Goal: Information Seeking & Learning: Find specific fact

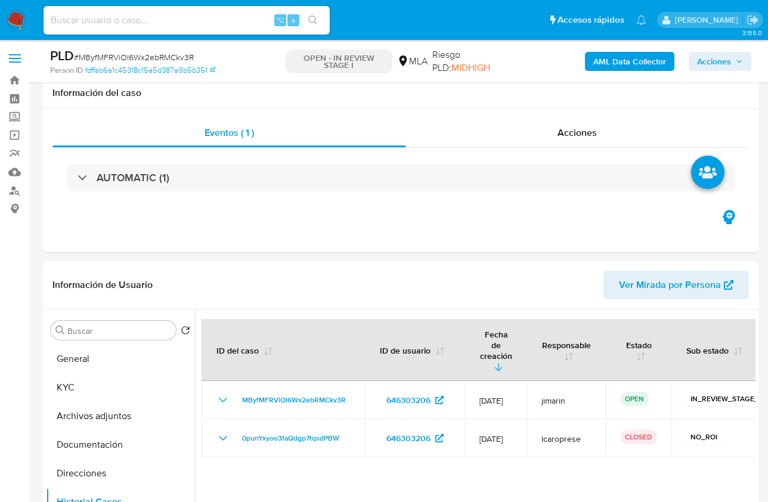
select select "10"
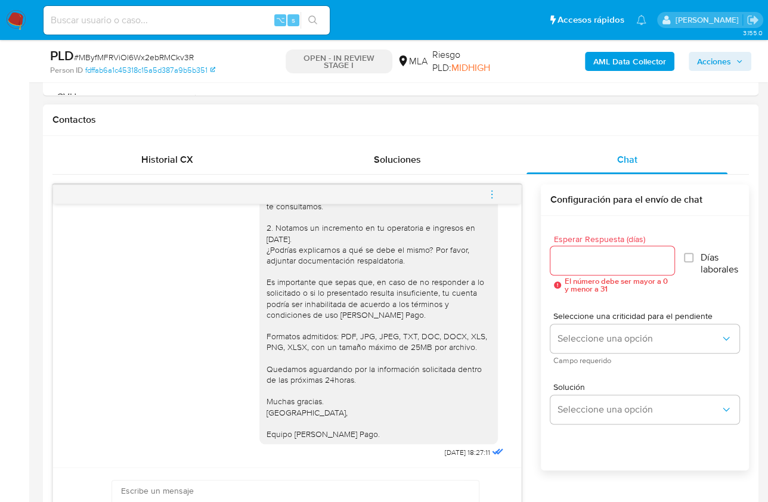
scroll to position [502, 0]
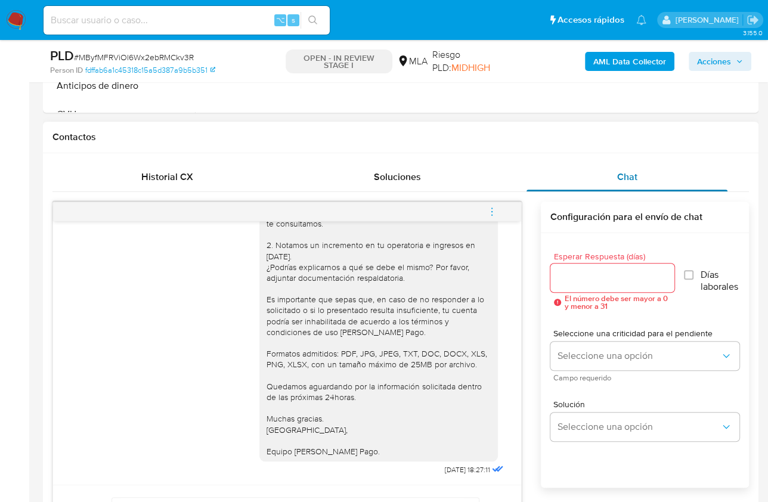
click at [630, 172] on span "Chat" at bounding box center [627, 177] width 20 height 14
click at [215, 172] on div "Historial CX" at bounding box center [167, 177] width 201 height 29
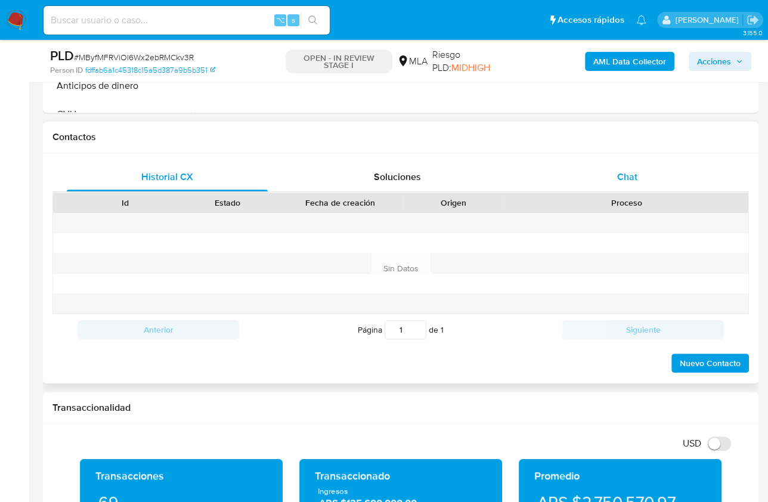
click at [615, 171] on div "Chat" at bounding box center [627, 177] width 201 height 29
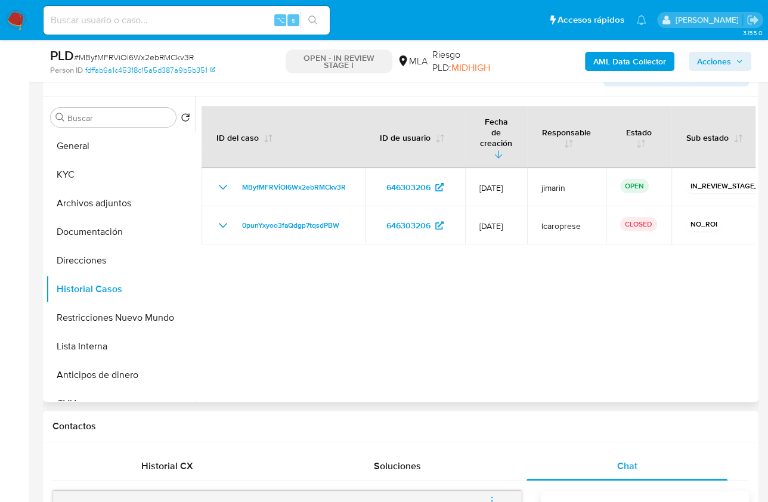
scroll to position [206, 0]
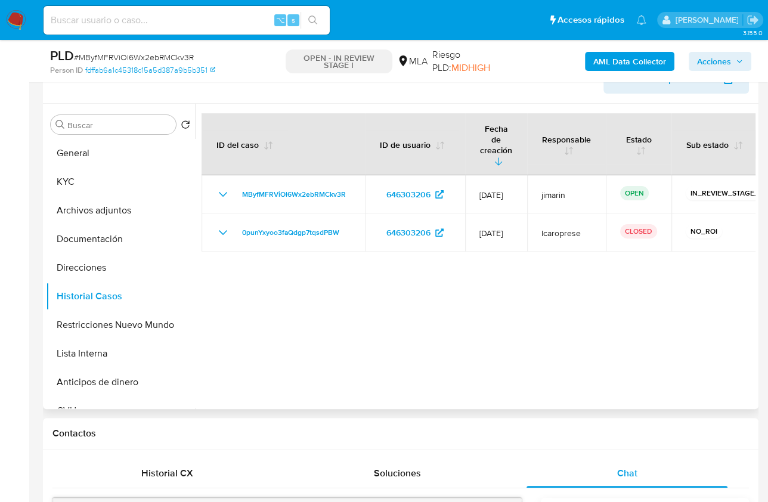
click at [516, 367] on div at bounding box center [475, 256] width 561 height 305
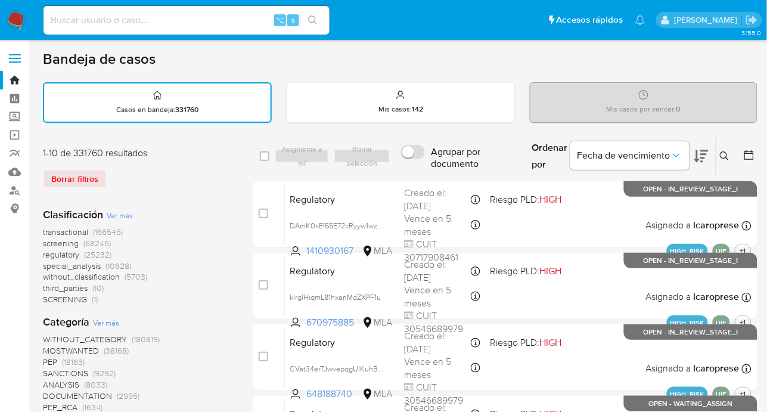
click at [719, 157] on button at bounding box center [727, 156] width 20 height 14
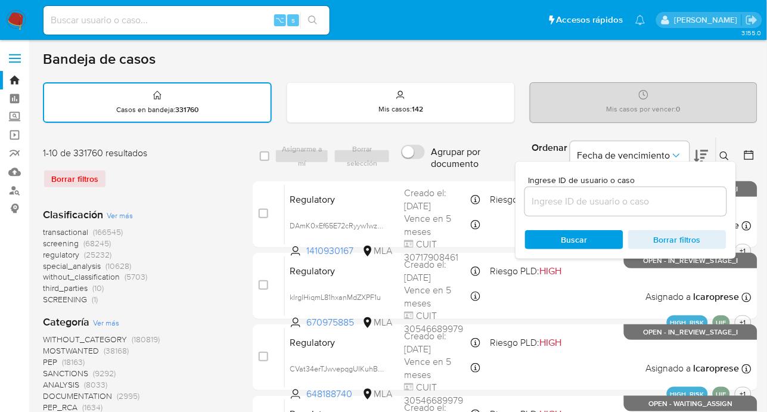
click at [670, 198] on input at bounding box center [626, 202] width 202 height 16
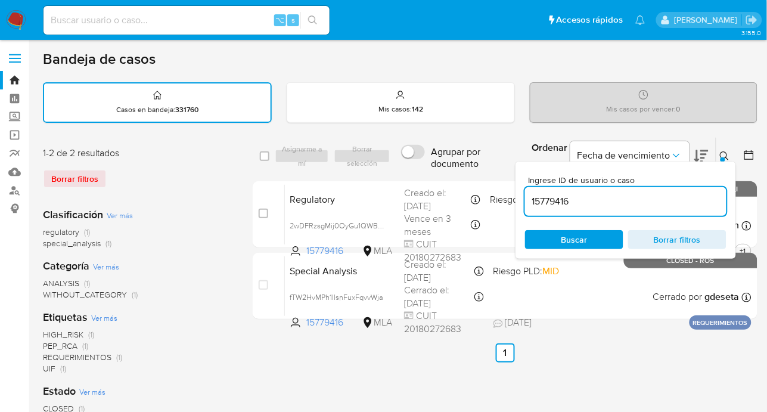
click at [727, 151] on icon at bounding box center [724, 155] width 9 height 9
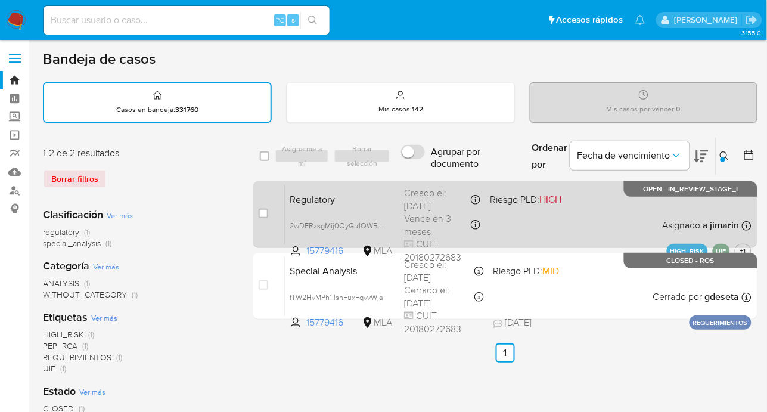
click at [591, 218] on div "Regulatory 2wDFRzsgMij0OyGu1QWBWExb 15779416 MLA Riesgo PLD: HIGH Creado el: 19…" at bounding box center [518, 214] width 467 height 60
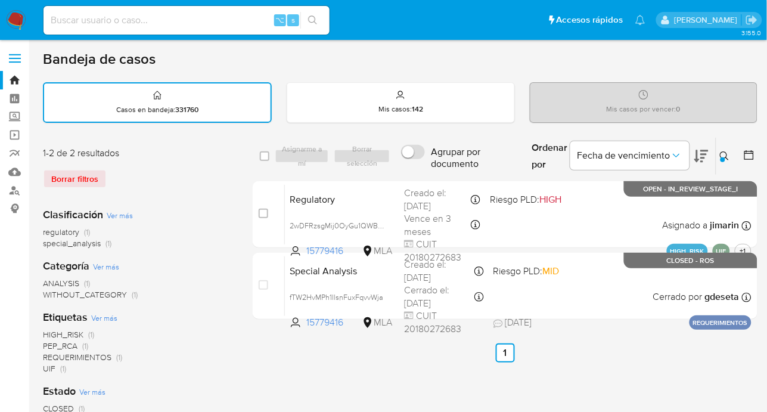
click at [723, 162] on div "Ingrese ID de usuario o caso 15779416 Buscar Borrar filtros" at bounding box center [726, 156] width 20 height 37
click at [722, 154] on icon at bounding box center [724, 155] width 9 height 9
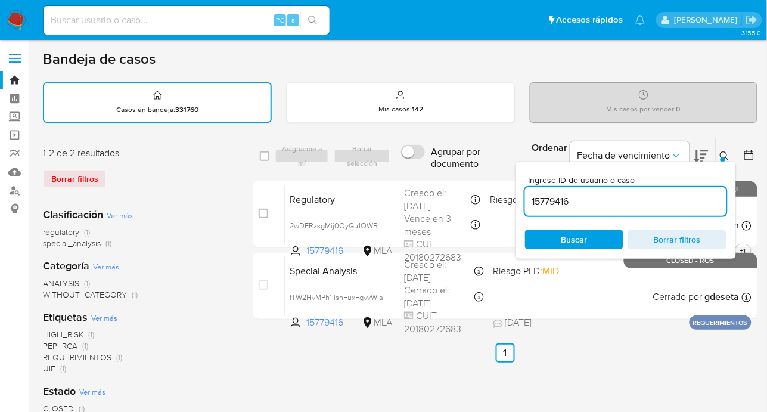
click at [677, 194] on input "15779416" at bounding box center [626, 202] width 202 height 16
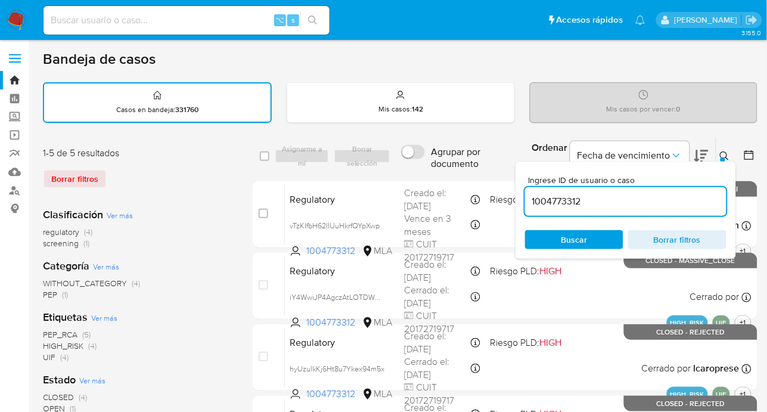
click at [725, 154] on icon at bounding box center [725, 156] width 10 height 10
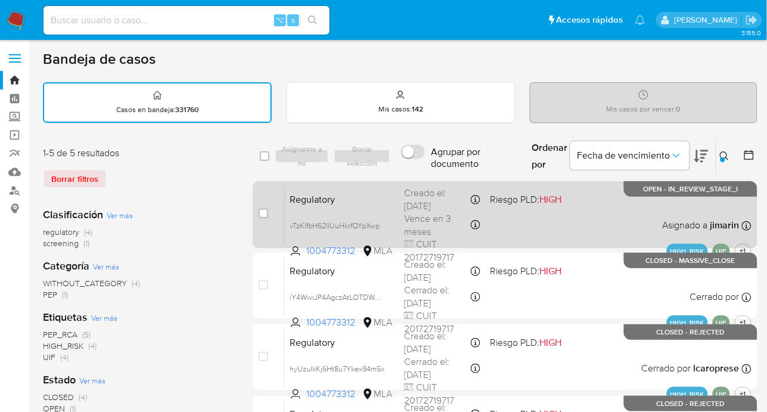
click at [627, 217] on div "Regulatory vTzKIfbH62IIUuHkrfQYpXwp 1004773312 MLA Riesgo PLD: HIGH Creado el: …" at bounding box center [518, 214] width 467 height 60
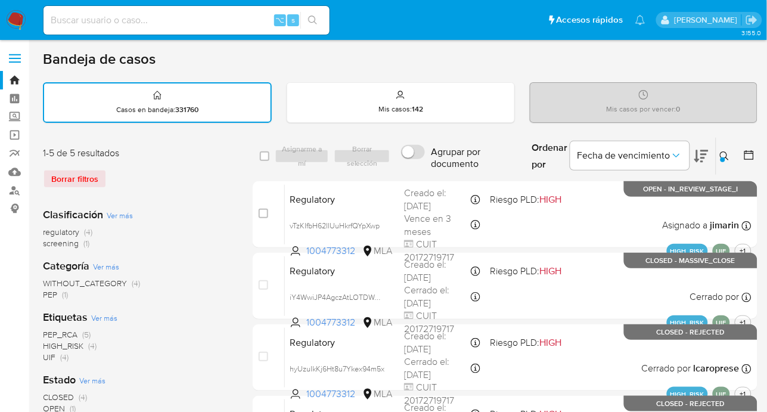
click at [721, 151] on icon at bounding box center [725, 156] width 10 height 10
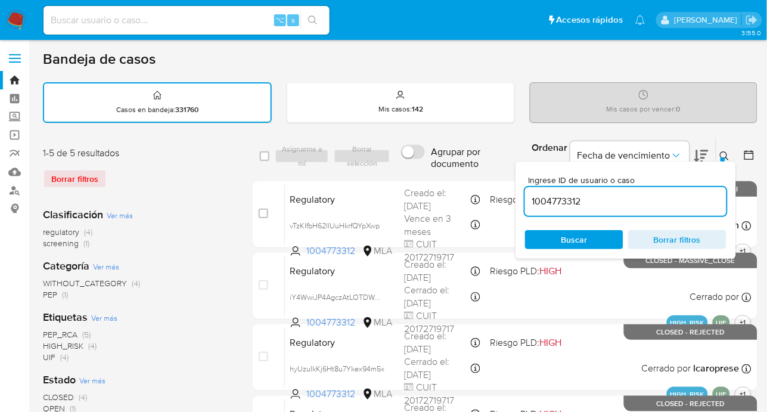
click at [633, 207] on input "1004773312" at bounding box center [626, 202] width 202 height 16
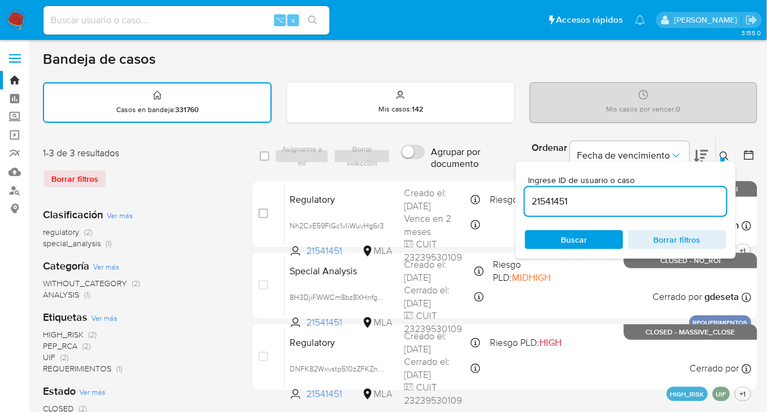
click at [726, 153] on icon at bounding box center [725, 156] width 10 height 10
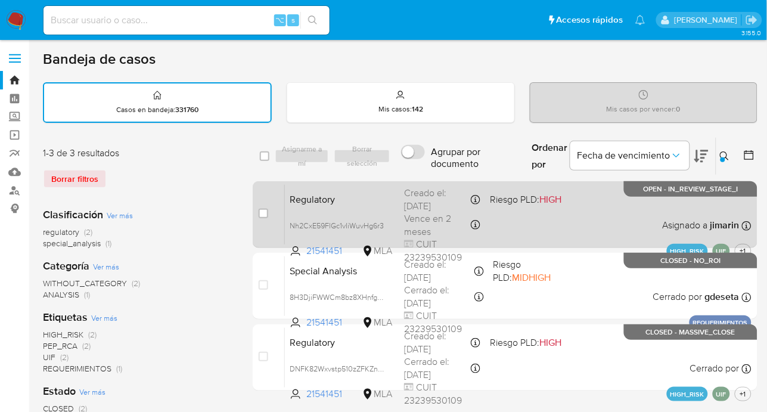
click at [637, 218] on div "Regulatory Nh2CxE59FlGc1vIiWuvHg6r3 21541451 MLA Riesgo PLD: HIGH Creado el: 29…" at bounding box center [518, 214] width 467 height 60
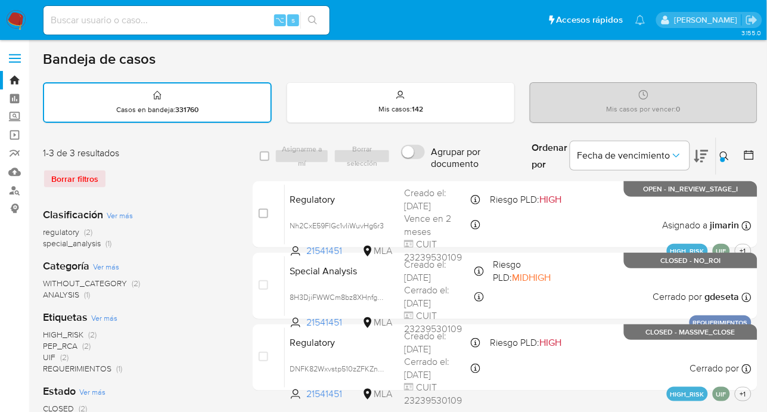
click at [717, 155] on button at bounding box center [727, 156] width 20 height 14
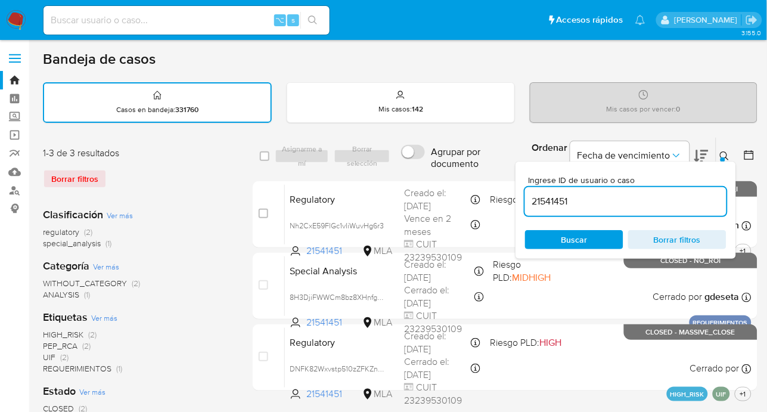
click at [659, 197] on input "21541451" at bounding box center [626, 202] width 202 height 16
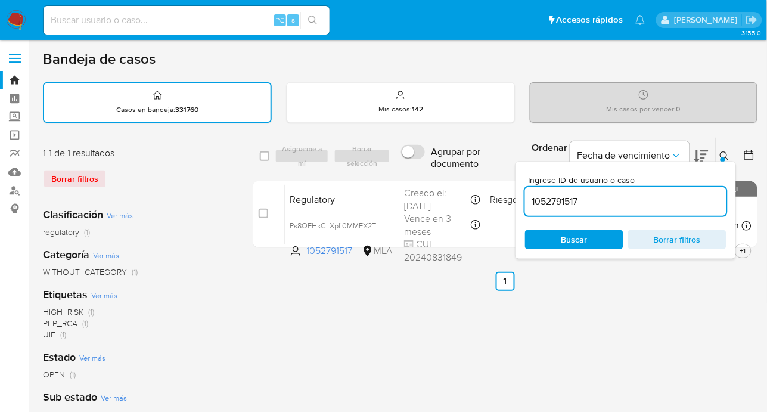
click at [723, 153] on icon at bounding box center [725, 156] width 10 height 10
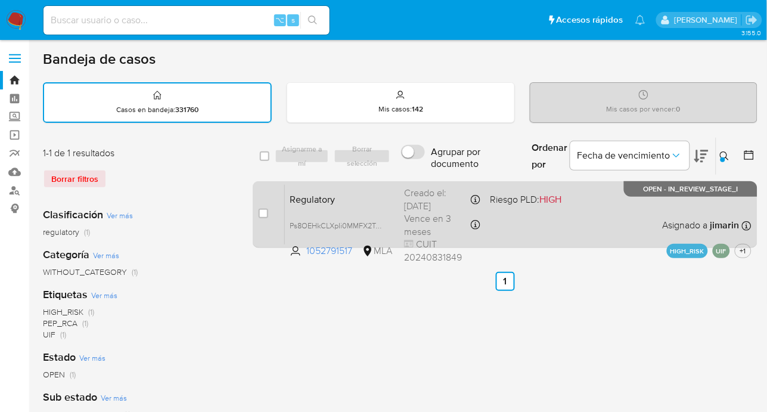
click at [624, 225] on div "Regulatory Ps8OEHkCLXpIi0MMFX2Twju5 1052791517 MLA Riesgo PLD: HIGH Creado el: …" at bounding box center [518, 214] width 467 height 60
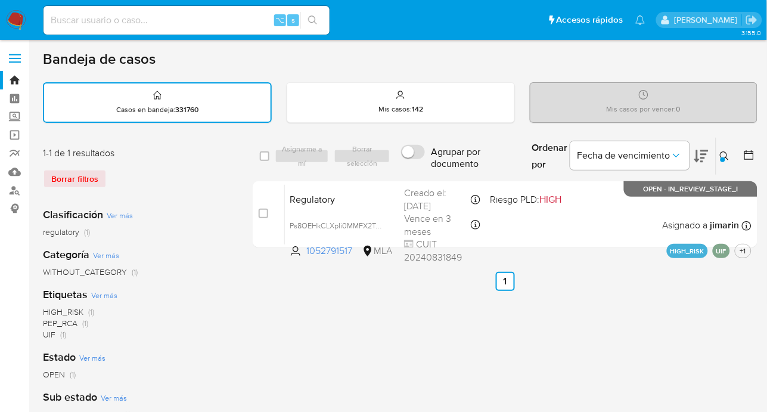
click at [738, 152] on div at bounding box center [746, 156] width 21 height 37
click at [730, 157] on button at bounding box center [727, 156] width 20 height 14
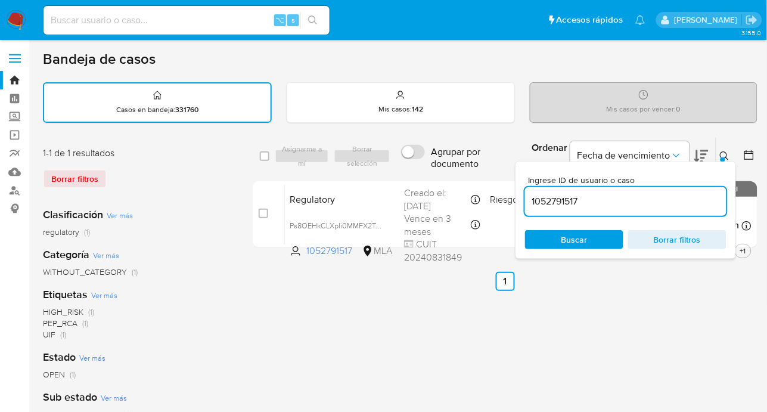
click at [674, 188] on div "1052791517" at bounding box center [626, 201] width 202 height 29
click at [670, 194] on input "1052791517" at bounding box center [626, 202] width 202 height 16
paste input "221428189"
click at [723, 164] on div "Ingrese ID de usuario o caso 2214281897 Buscar Borrar filtros" at bounding box center [626, 210] width 221 height 97
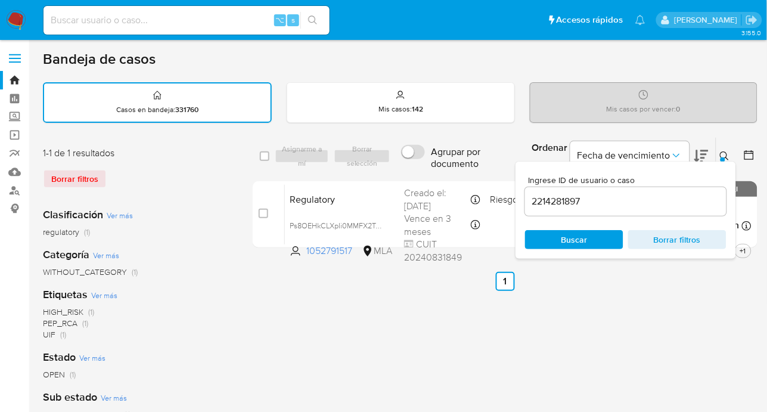
click at [723, 157] on div at bounding box center [723, 159] width 5 height 5
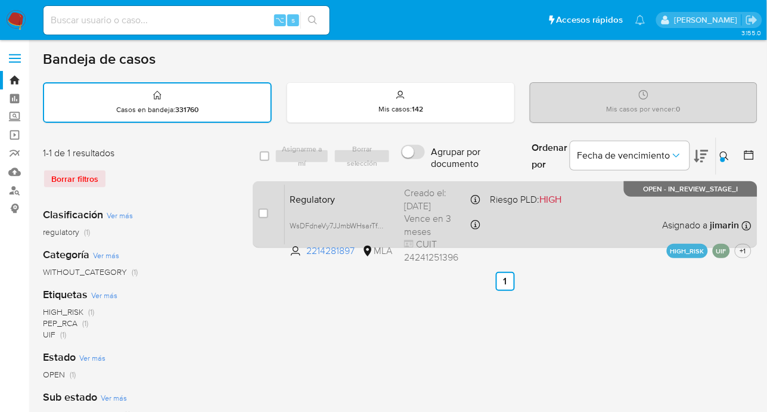
click at [613, 216] on div "Regulatory WsDFdneVy7JJmbWHsarTfScd 2214281897 MLA Riesgo PLD: HIGH Creado el: …" at bounding box center [518, 214] width 467 height 60
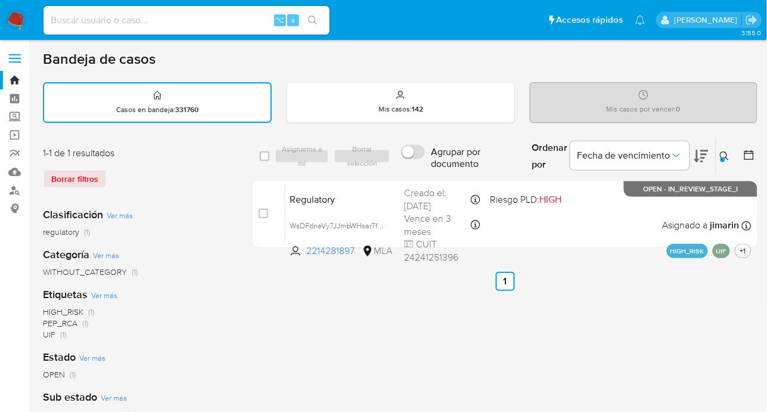
click at [726, 161] on button at bounding box center [727, 156] width 20 height 14
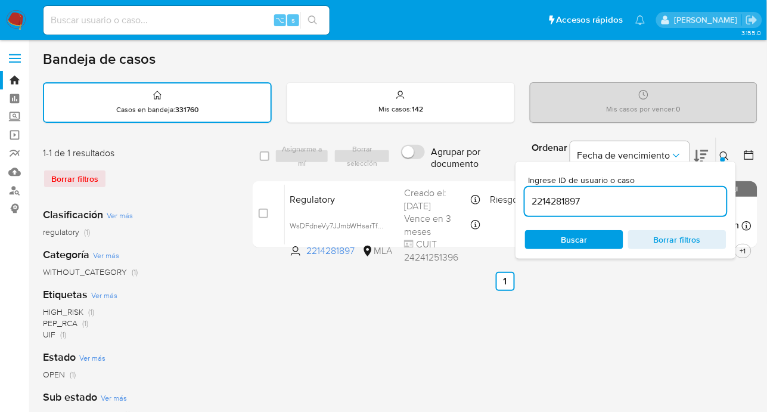
click at [637, 199] on input "2214281897" at bounding box center [626, 202] width 202 height 16
type input "173583730"
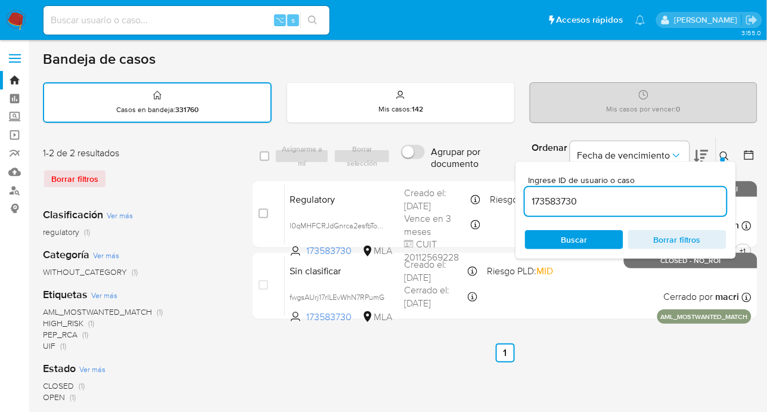
click at [726, 154] on icon at bounding box center [725, 156] width 10 height 10
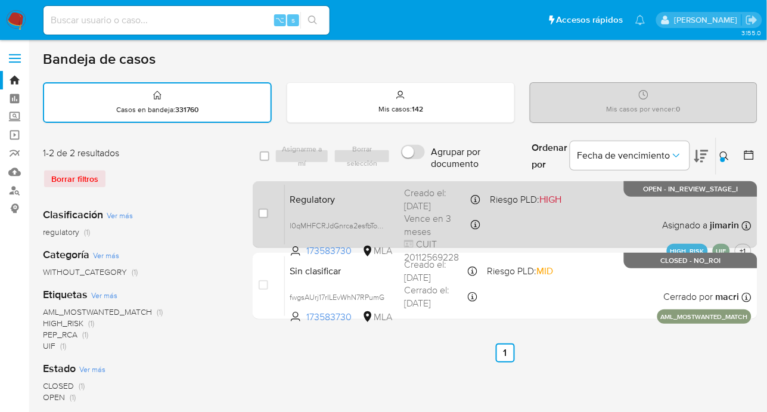
click at [605, 219] on div "Regulatory l0qMHFCRJdGnrca2esfbTom9 173583730 MLA Riesgo PLD: HIGH Creado el: 2…" at bounding box center [518, 214] width 467 height 60
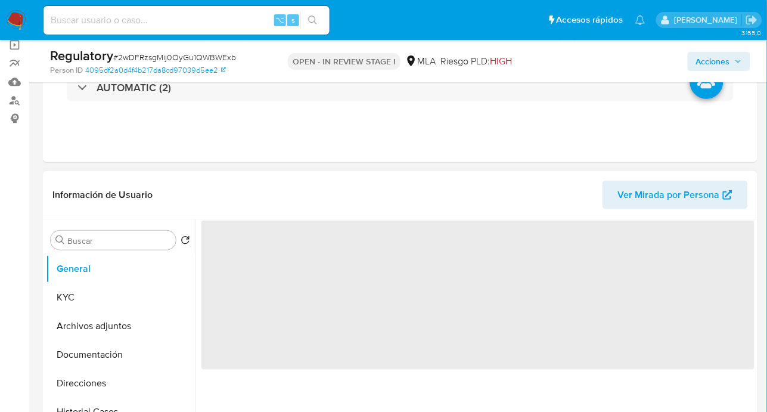
scroll to position [98, 0]
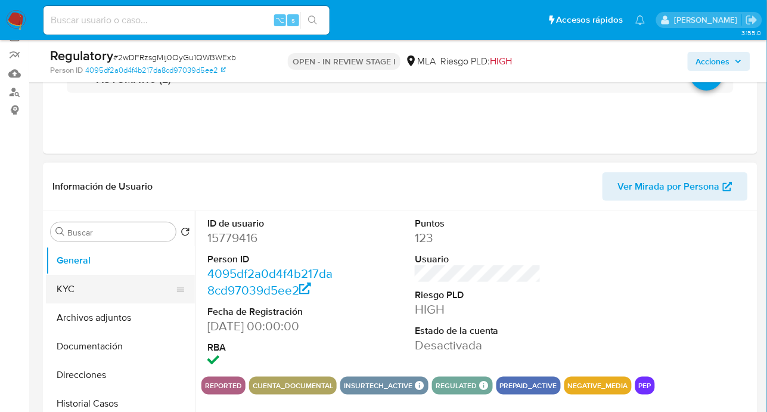
select select "10"
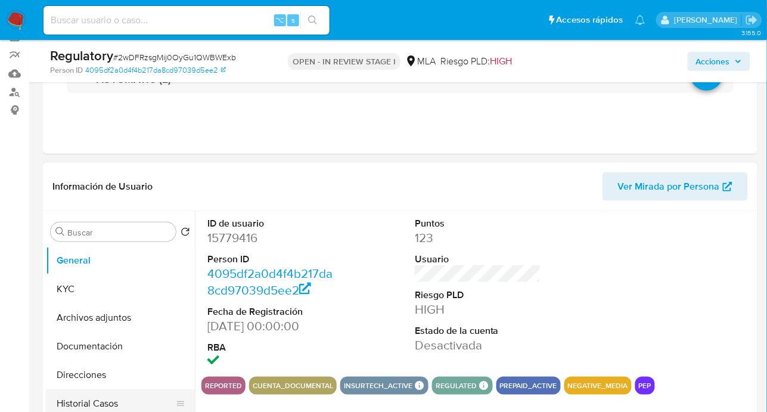
click at [114, 396] on button "Historial Casos" at bounding box center [116, 403] width 140 height 29
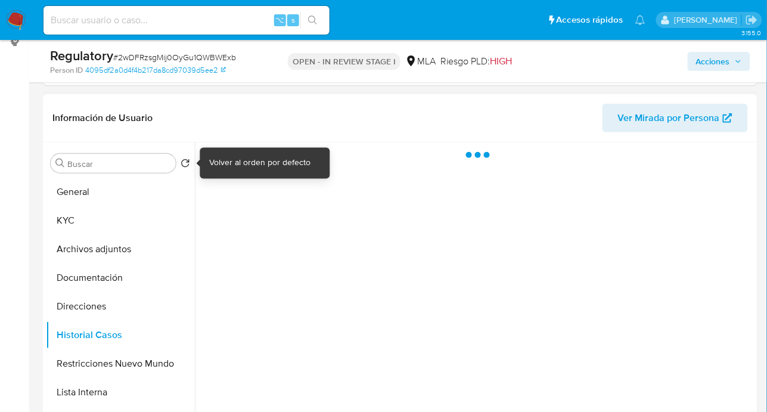
scroll to position [172, 0]
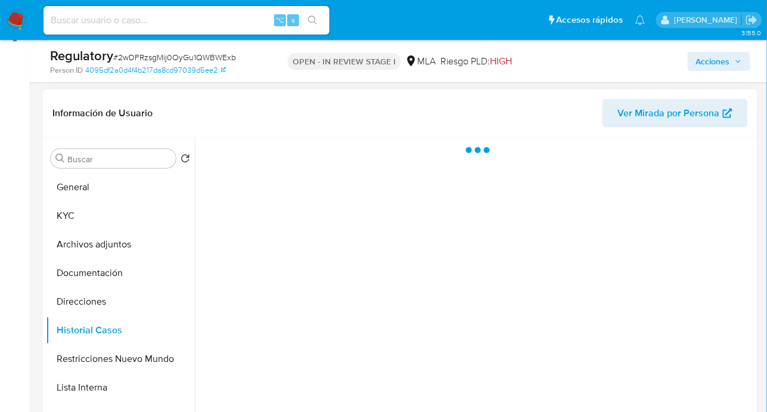
click at [197, 122] on header "Información de Usuario Ver Mirada por Persona" at bounding box center [400, 113] width 696 height 29
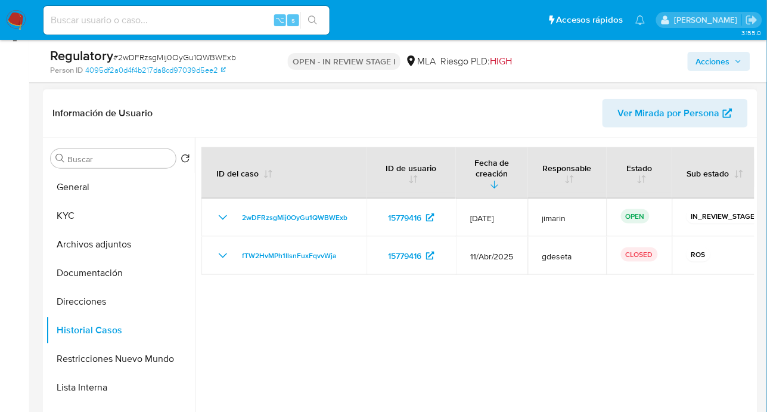
click at [474, 343] on div at bounding box center [475, 290] width 560 height 305
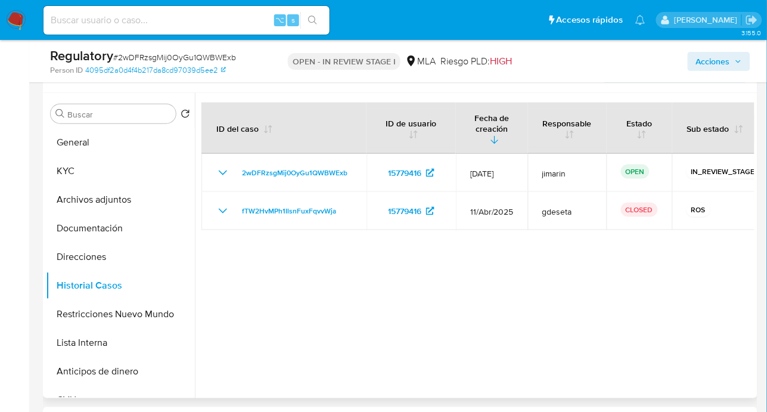
scroll to position [271, 0]
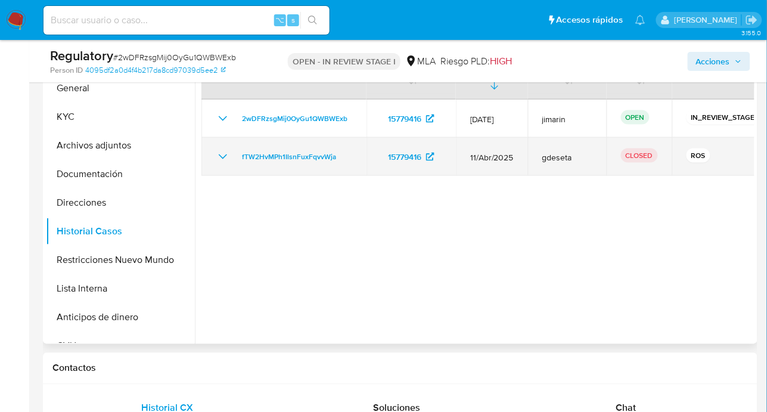
click at [221, 159] on icon "Mostrar/Ocultar" at bounding box center [223, 157] width 14 height 14
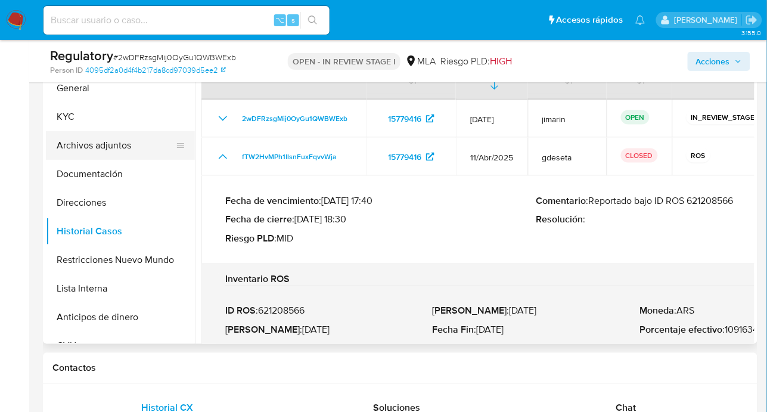
click at [141, 150] on button "Archivos adjuntos" at bounding box center [116, 145] width 140 height 29
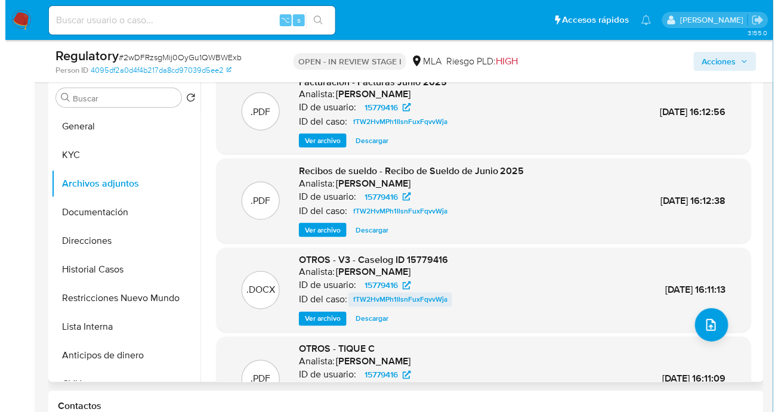
scroll to position [33, 0]
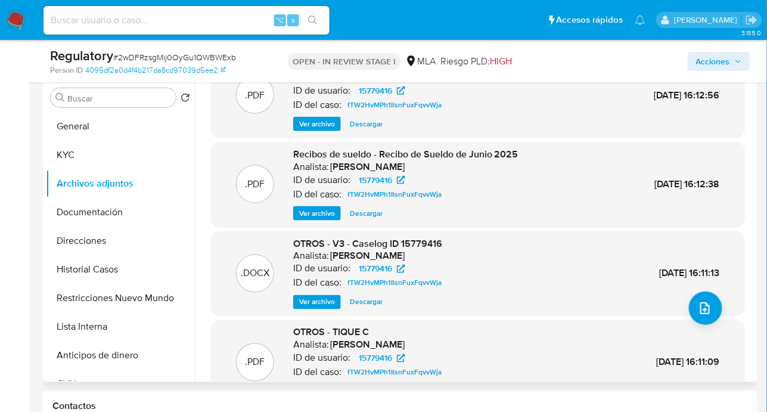
click at [317, 306] on span "Ver archivo" at bounding box center [317, 302] width 36 height 12
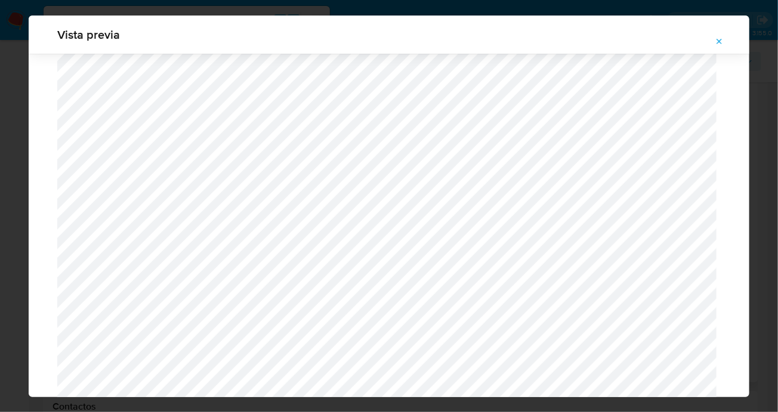
scroll to position [1249, 0]
click at [723, 38] on icon "Attachment preview" at bounding box center [719, 42] width 10 height 10
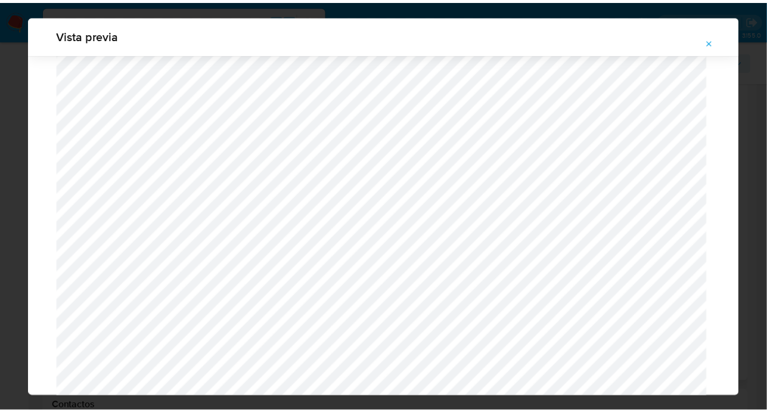
scroll to position [38, 0]
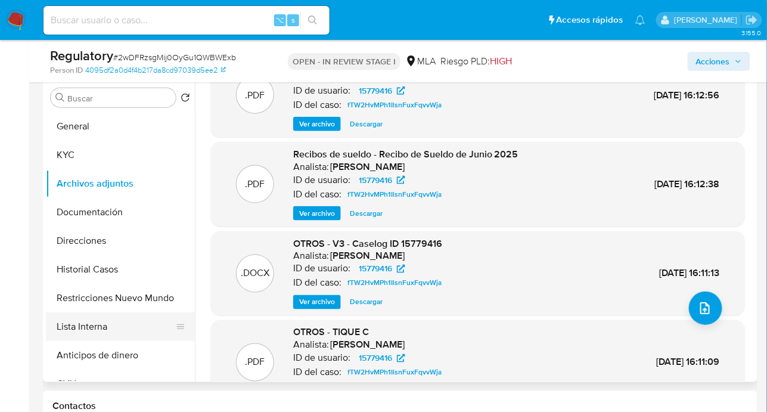
click at [93, 328] on button "Lista Interna" at bounding box center [116, 326] width 140 height 29
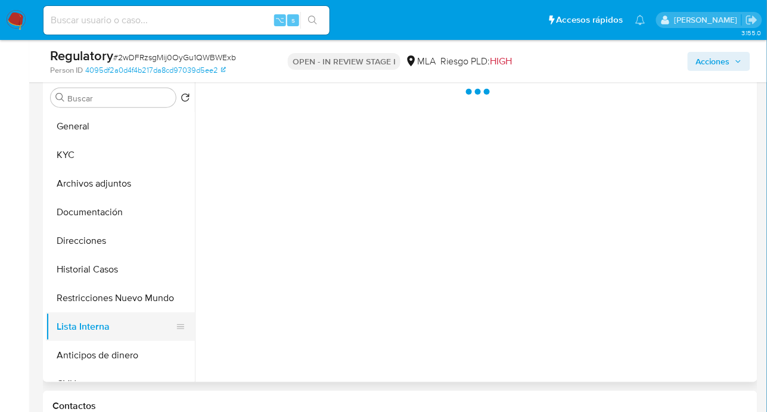
scroll to position [0, 0]
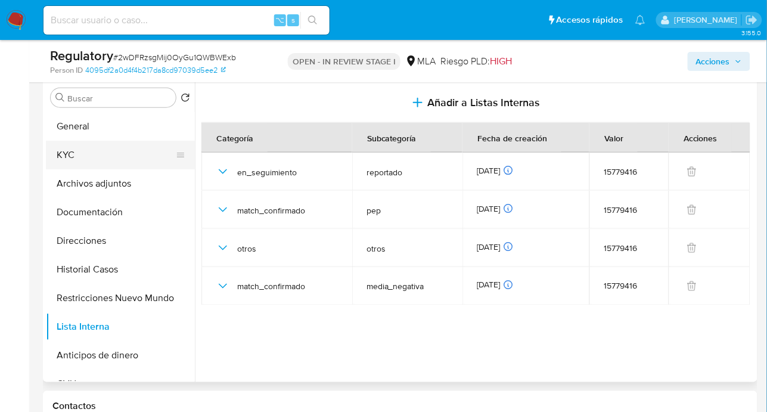
click at [83, 151] on button "KYC" at bounding box center [116, 155] width 140 height 29
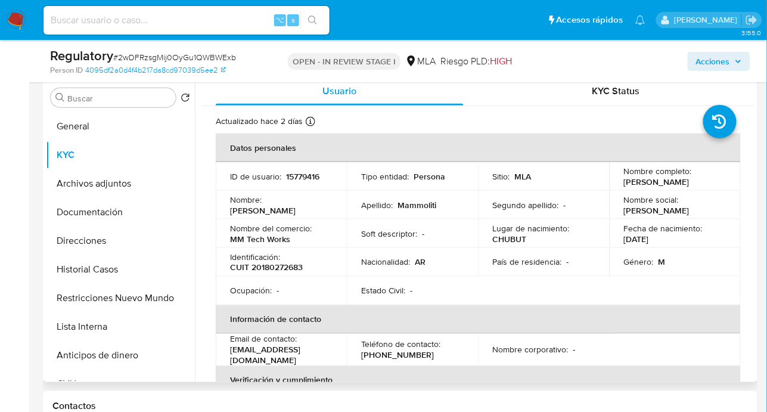
drag, startPoint x: 623, startPoint y: 178, endPoint x: 665, endPoint y: 191, distance: 44.3
click at [665, 187] on p "Marcelo Ceferino Mammoliti" at bounding box center [657, 182] width 66 height 11
copy p "Marcelo Ceferino Mammoliti"
click at [90, 323] on button "Lista Interna" at bounding box center [116, 326] width 140 height 29
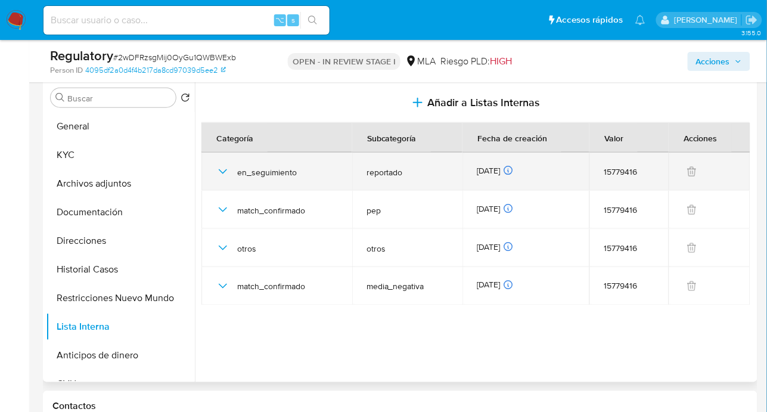
click at [219, 172] on icon "button" at bounding box center [223, 172] width 14 height 14
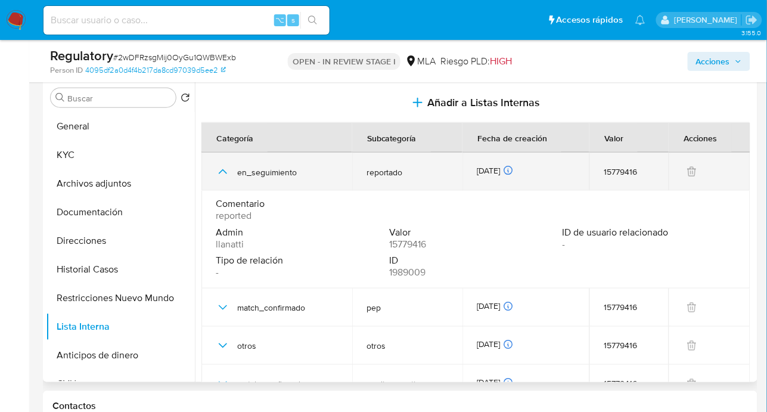
click at [220, 171] on icon "button" at bounding box center [223, 172] width 14 height 14
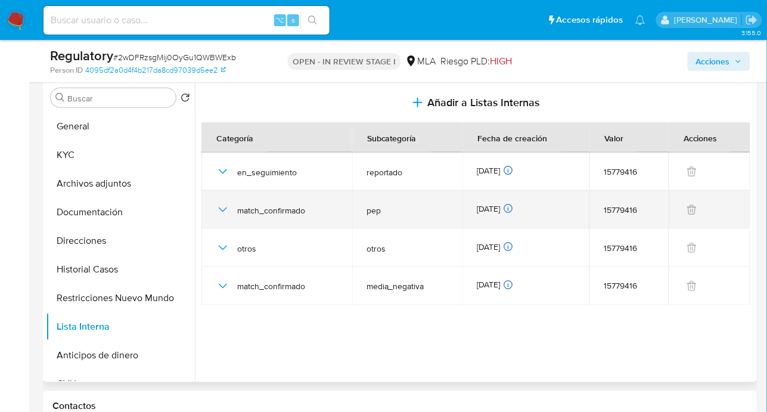
click at [224, 212] on icon "button" at bounding box center [223, 210] width 14 height 14
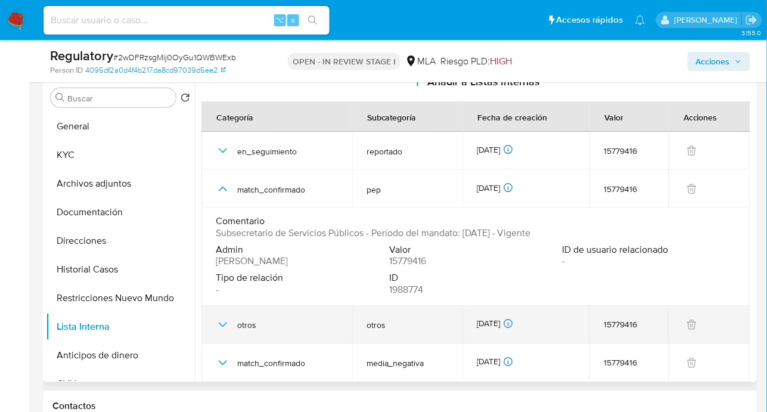
scroll to position [26, 0]
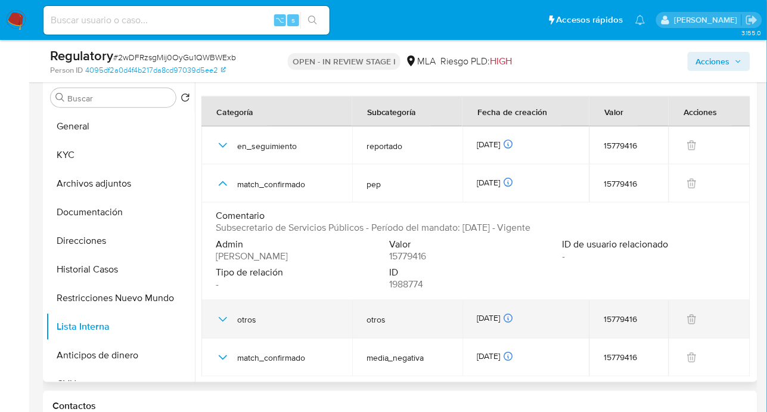
click at [222, 321] on icon "button" at bounding box center [223, 319] width 14 height 14
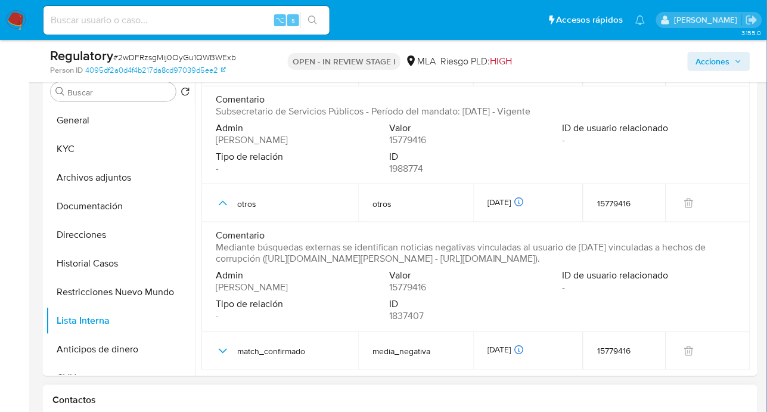
scroll to position [322, 0]
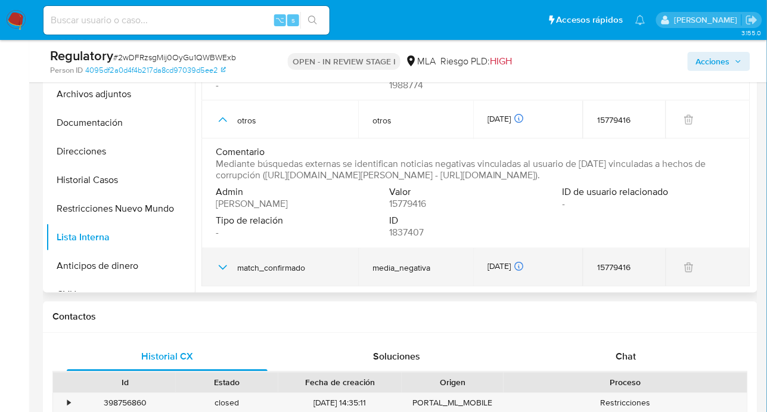
click at [222, 269] on icon "button" at bounding box center [223, 267] width 8 height 5
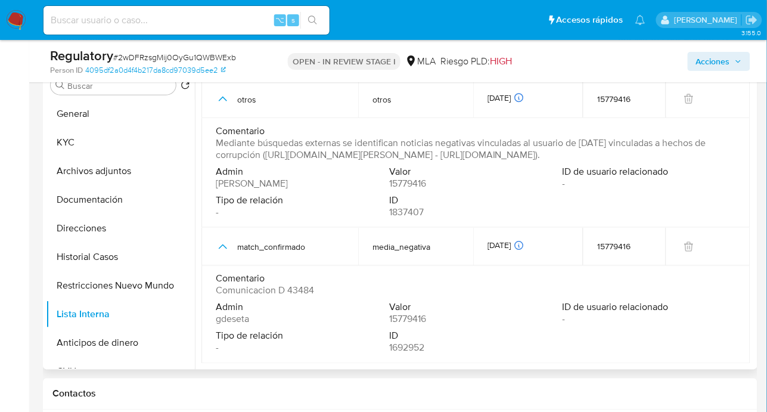
scroll to position [237, 0]
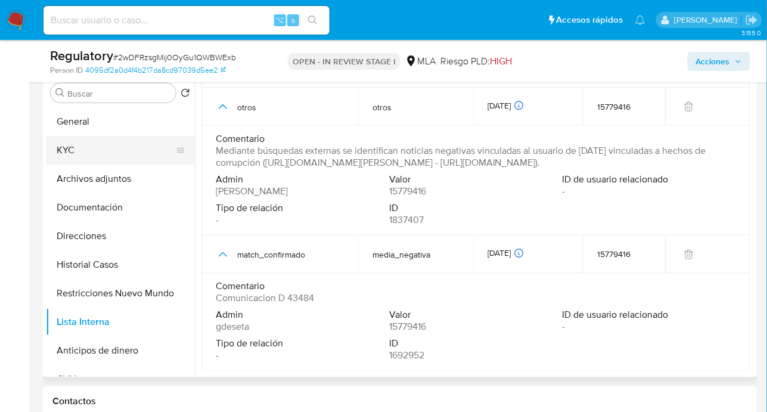
click at [85, 144] on button "KYC" at bounding box center [116, 150] width 140 height 29
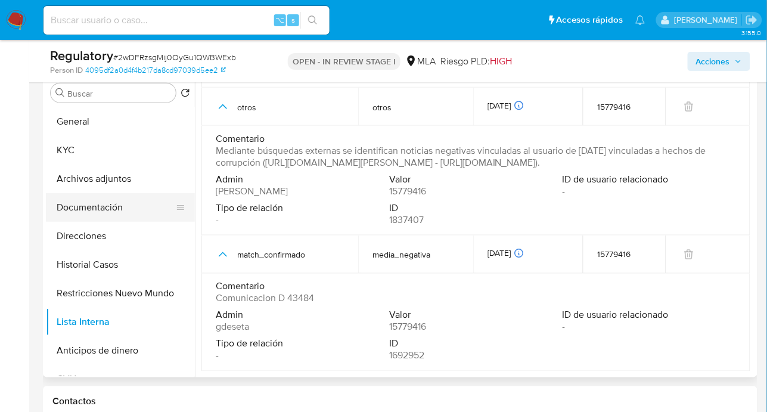
scroll to position [0, 0]
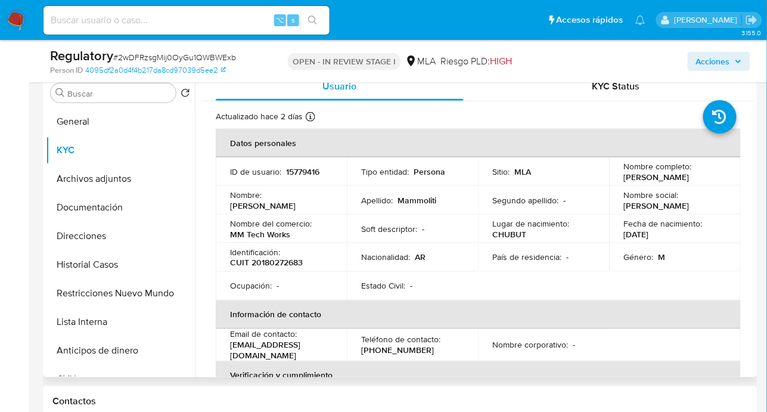
click at [292, 264] on p "CUIT 20180272683" at bounding box center [266, 263] width 73 height 11
copy p "20180272683"
click at [89, 328] on button "Lista Interna" at bounding box center [116, 322] width 140 height 29
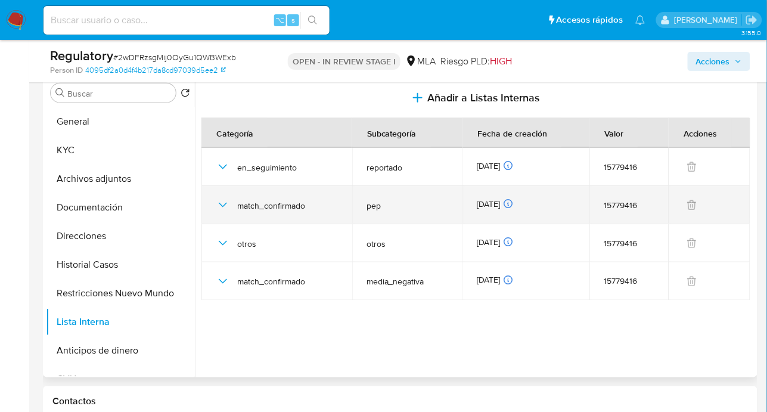
click at [223, 203] on icon "button" at bounding box center [223, 205] width 14 height 14
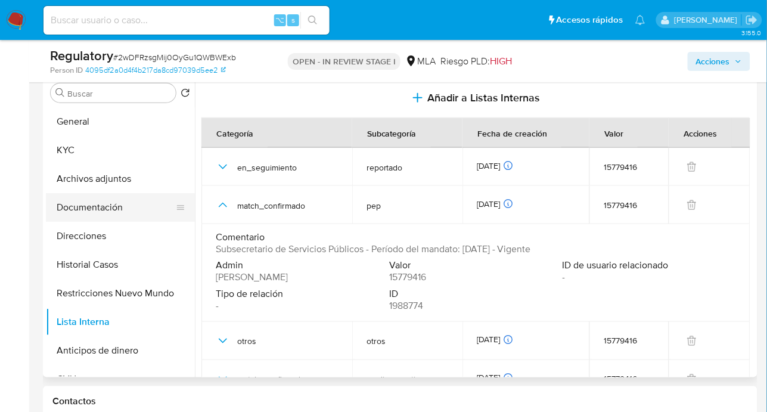
click at [86, 205] on button "Documentación" at bounding box center [116, 207] width 140 height 29
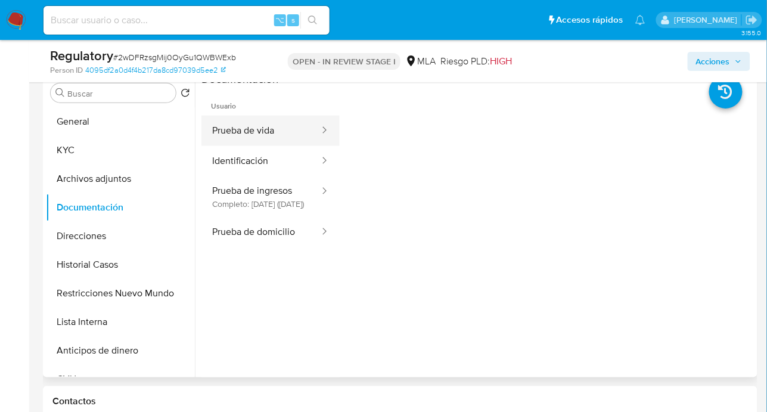
click at [249, 128] on button "Prueba de vida" at bounding box center [261, 131] width 119 height 30
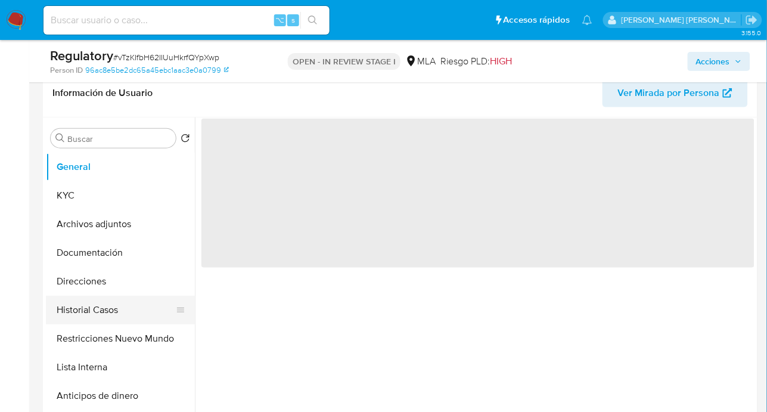
scroll to position [195, 0]
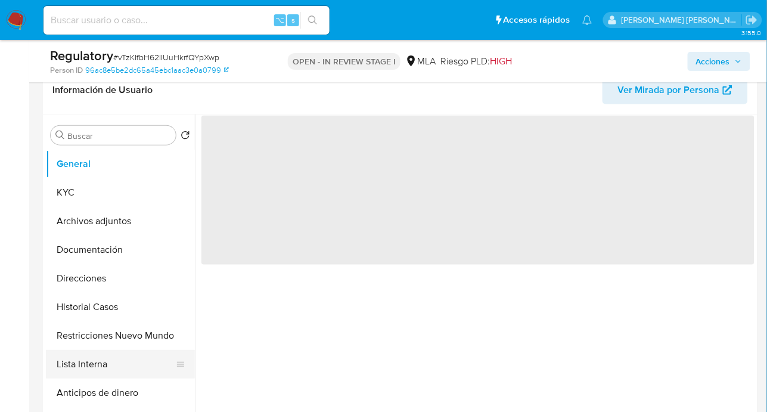
click at [112, 372] on button "Lista Interna" at bounding box center [116, 364] width 140 height 29
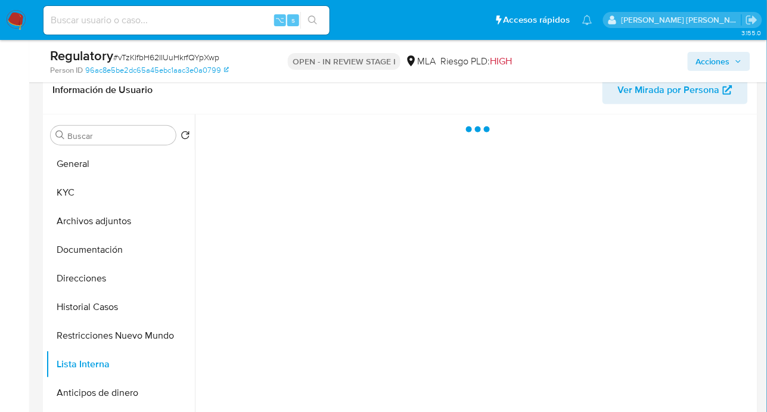
select select "10"
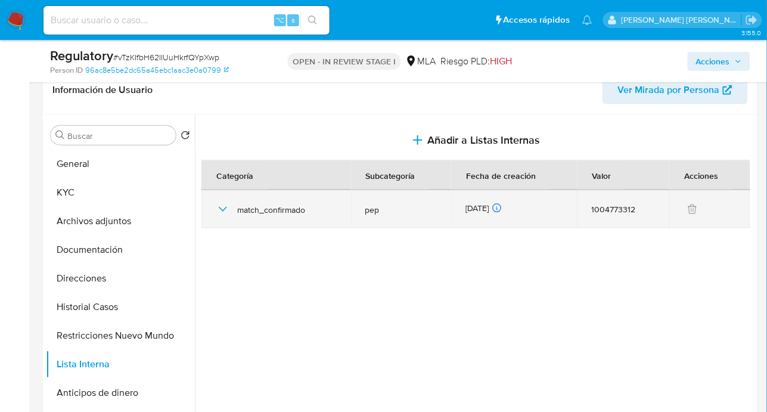
click at [218, 209] on icon "button" at bounding box center [223, 209] width 14 height 14
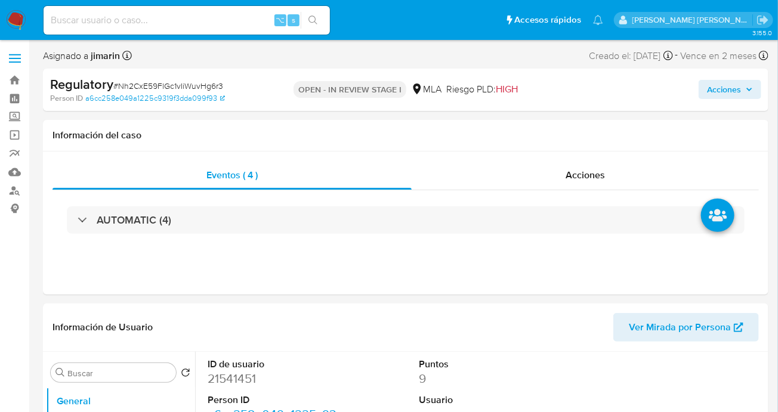
select select "10"
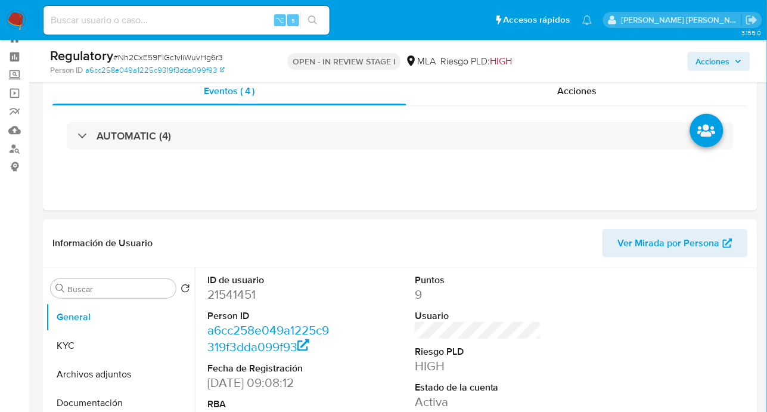
scroll to position [97, 0]
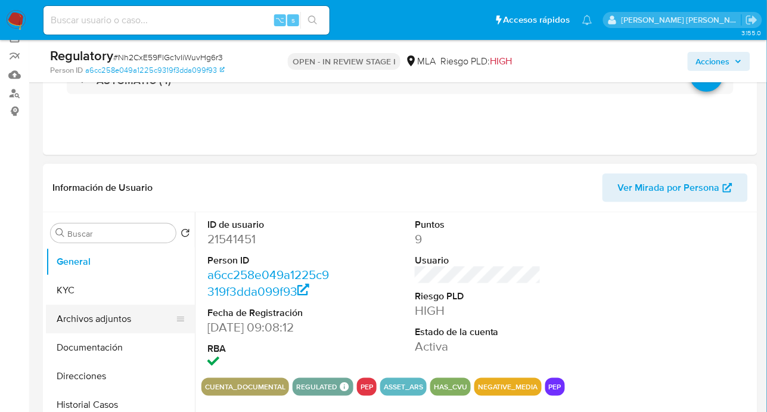
click at [101, 330] on button "Archivos adjuntos" at bounding box center [116, 319] width 140 height 29
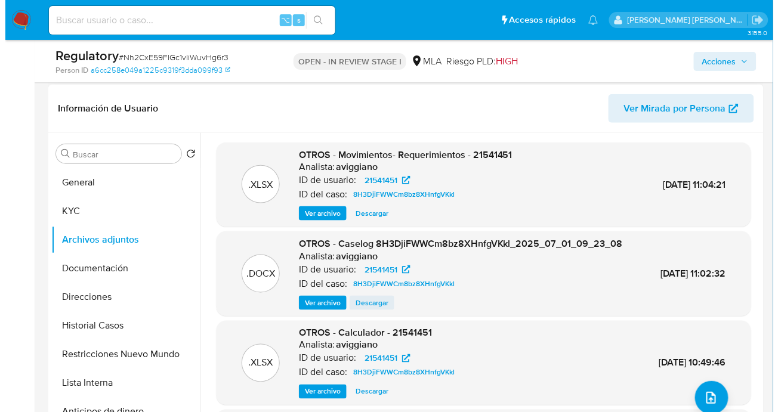
scroll to position [16, 0]
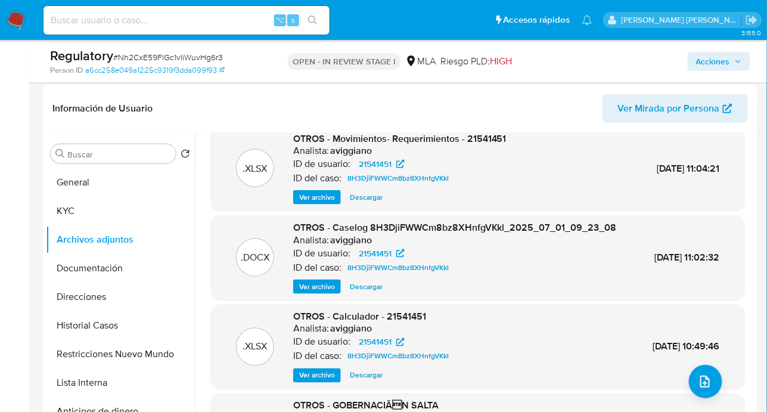
click at [307, 293] on span "Ver archivo" at bounding box center [317, 287] width 36 height 12
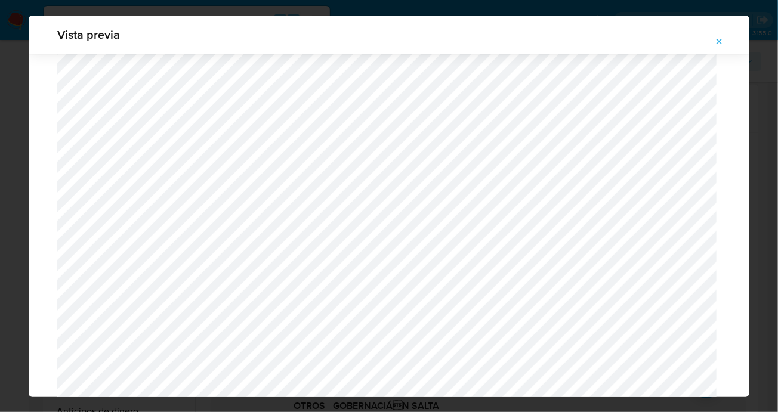
scroll to position [1206, 0]
click at [722, 41] on icon "Attachment preview" at bounding box center [719, 42] width 10 height 10
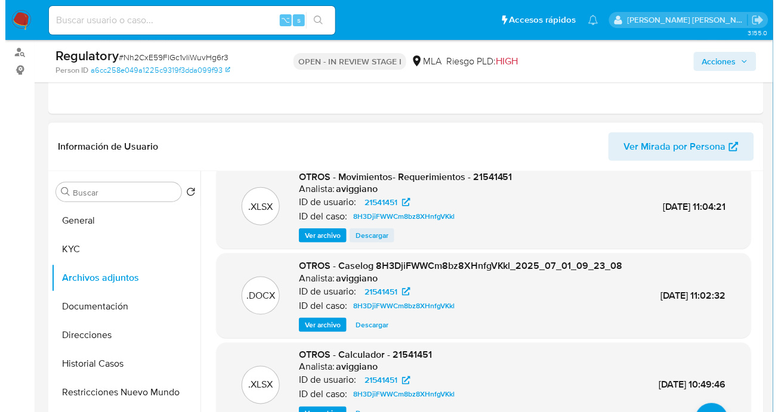
scroll to position [143, 0]
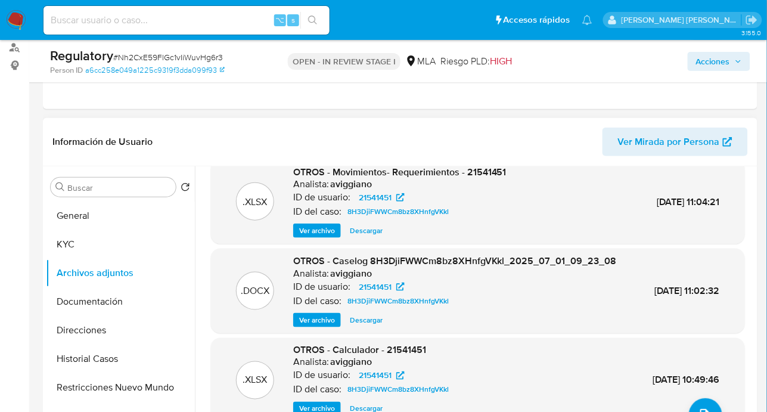
click at [322, 326] on span "Ver archivo" at bounding box center [317, 320] width 36 height 12
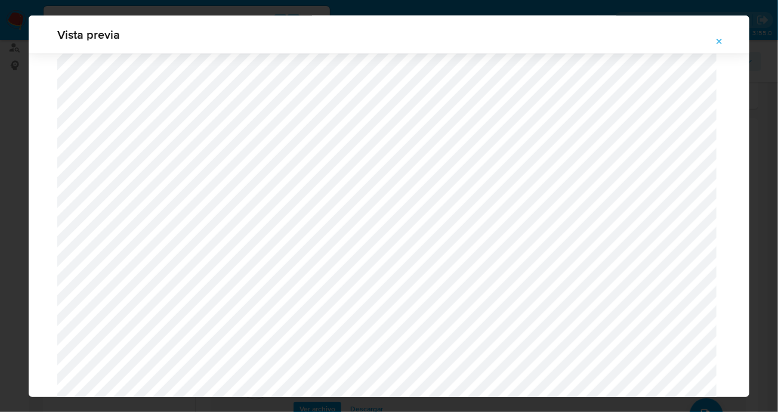
scroll to position [596, 0]
click at [717, 47] on span "Attachment preview" at bounding box center [719, 41] width 10 height 17
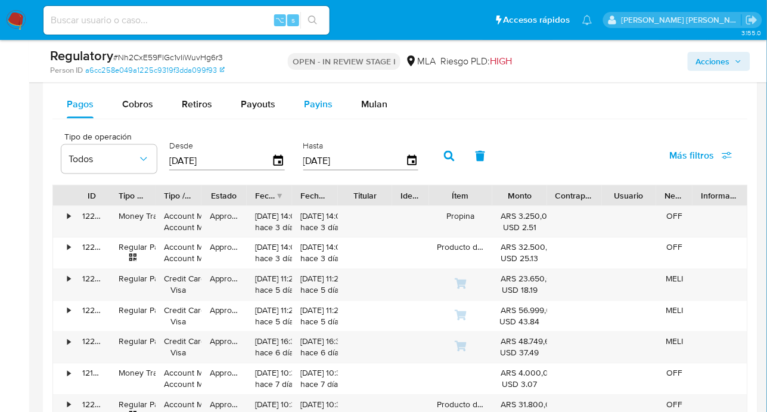
scroll to position [1219, 0]
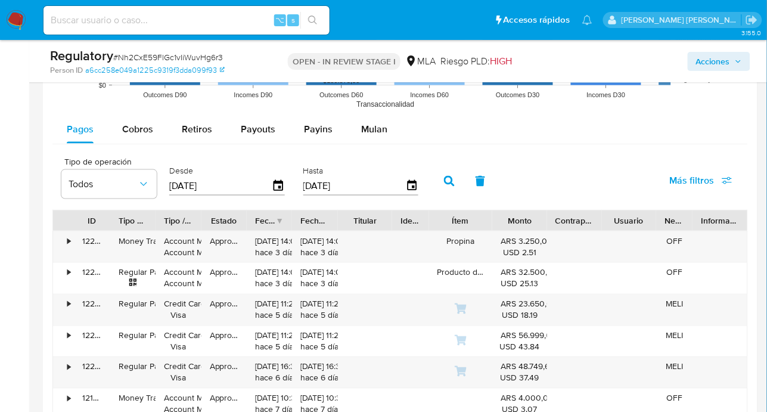
click at [197, 190] on input "[DATE]" at bounding box center [220, 186] width 103 height 19
click at [281, 185] on icon "button" at bounding box center [278, 186] width 21 height 21
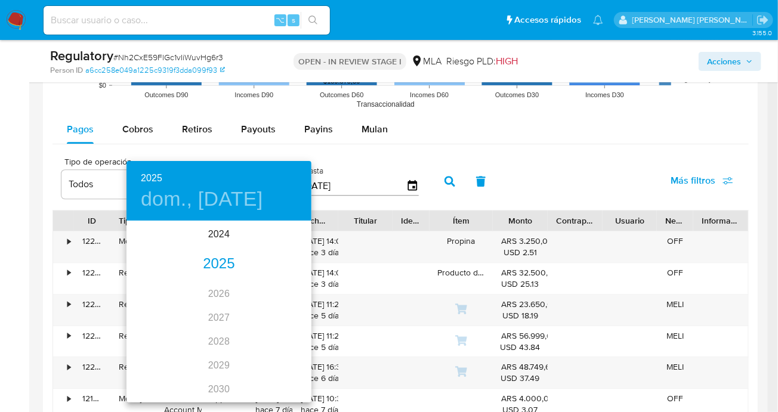
click at [216, 258] on div "2025" at bounding box center [218, 264] width 185 height 24
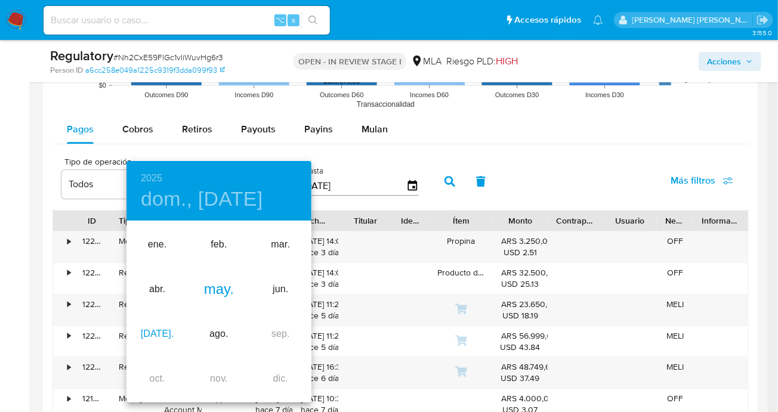
click at [153, 333] on div "jul." at bounding box center [156, 334] width 61 height 45
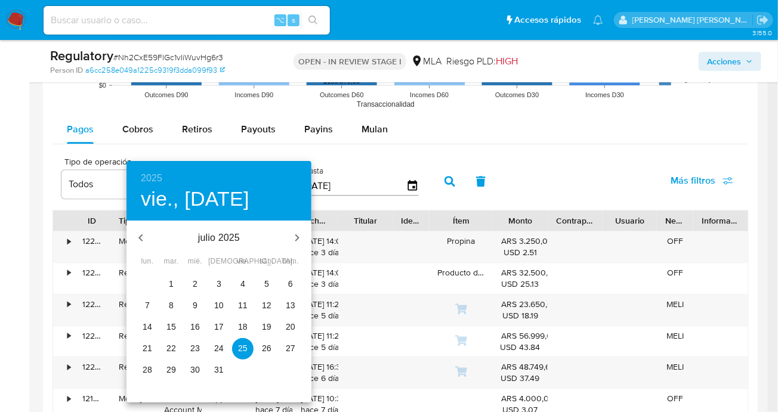
click at [175, 285] on span "1" at bounding box center [170, 284] width 21 height 12
type input "01/07/2025"
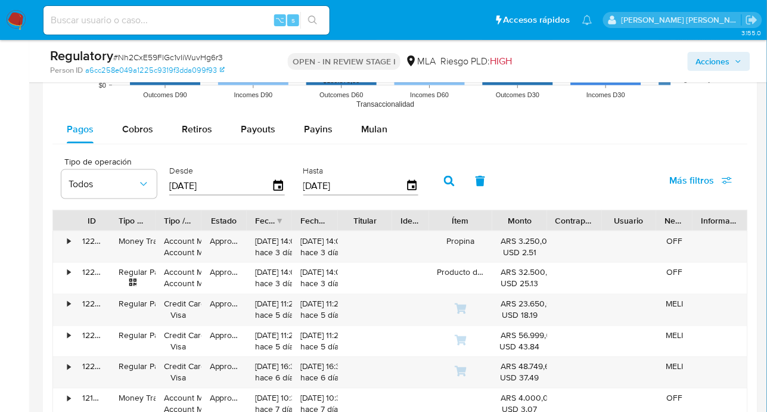
click at [326, 184] on input "[DATE]" at bounding box center [355, 186] width 103 height 19
click at [407, 186] on icon "button" at bounding box center [412, 185] width 10 height 11
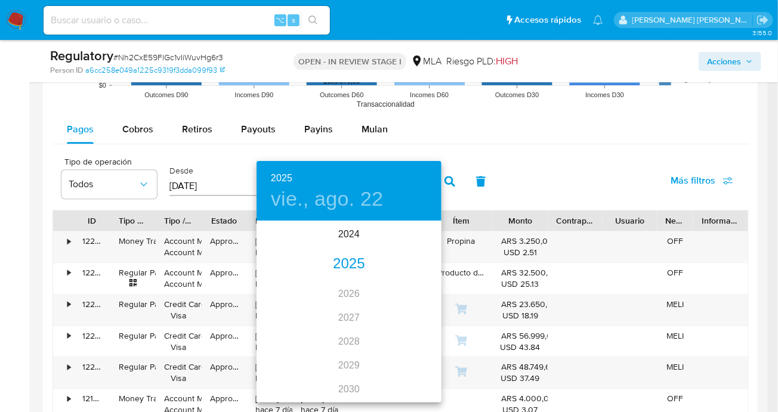
click at [352, 262] on div "2025" at bounding box center [348, 264] width 185 height 24
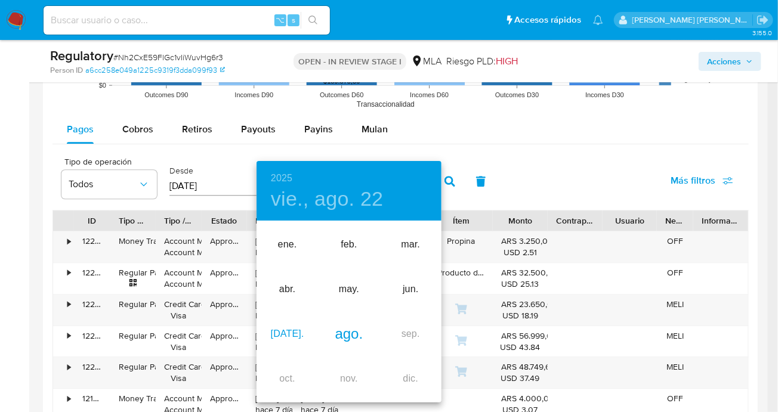
click at [287, 339] on div "jul." at bounding box center [286, 334] width 61 height 45
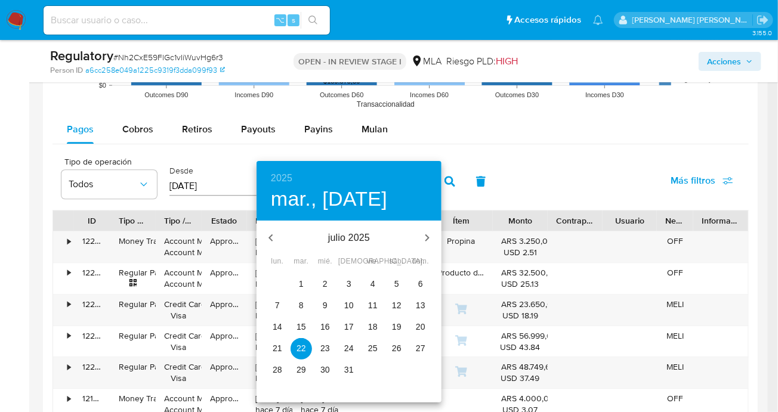
click at [354, 366] on span "31" at bounding box center [348, 370] width 21 height 12
type input "31/07/2025"
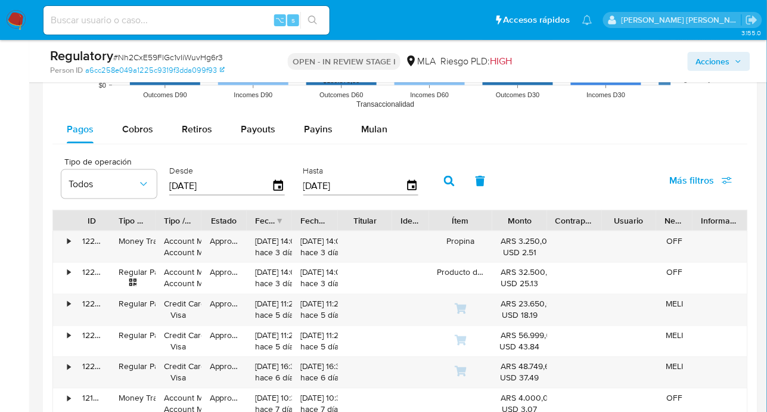
click at [444, 178] on icon "button" at bounding box center [449, 181] width 11 height 11
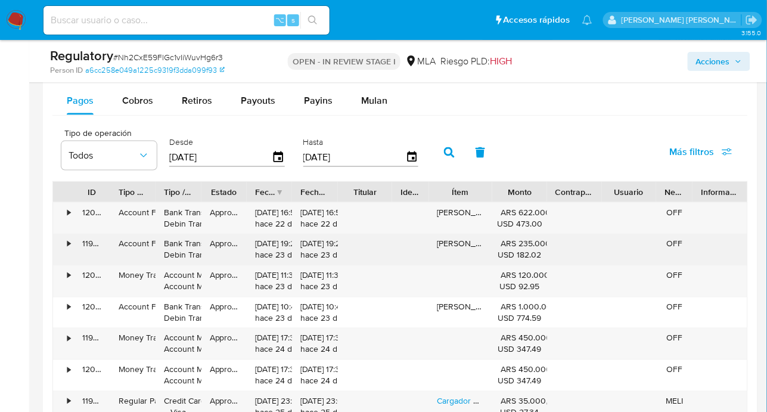
scroll to position [1276, 0]
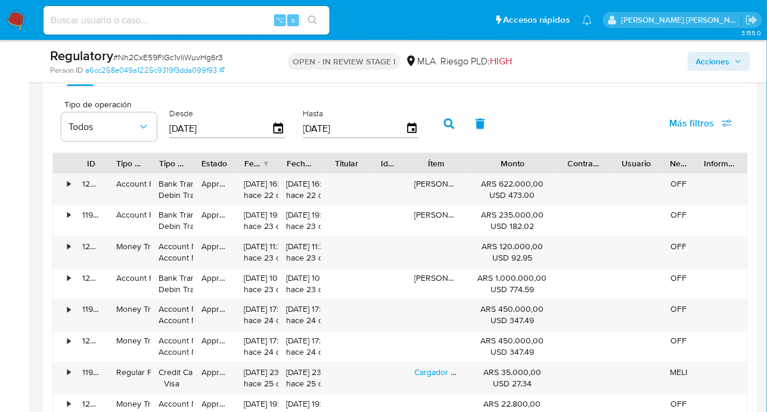
drag, startPoint x: 548, startPoint y: 167, endPoint x: 588, endPoint y: 167, distance: 40.0
click at [588, 167] on div "ID Tipo de operación Tipo / Método Estado Fecha de creación Fecha de aprobación…" at bounding box center [400, 163] width 695 height 20
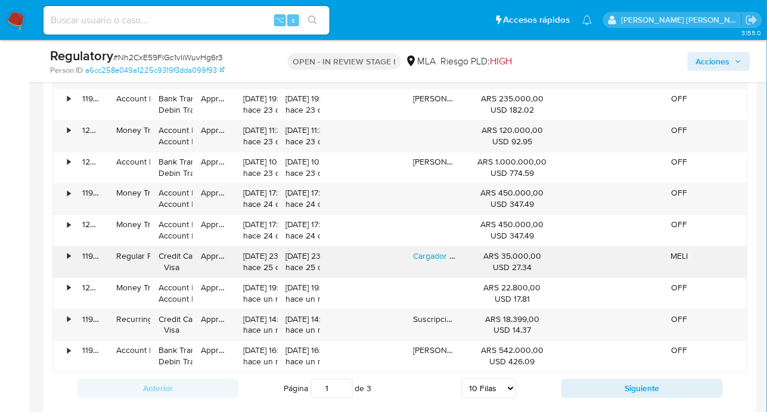
scroll to position [1398, 0]
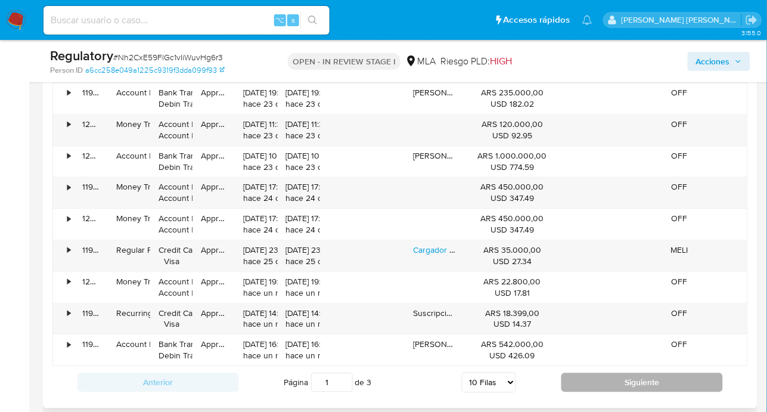
click at [584, 381] on button "Siguiente" at bounding box center [643, 382] width 162 height 19
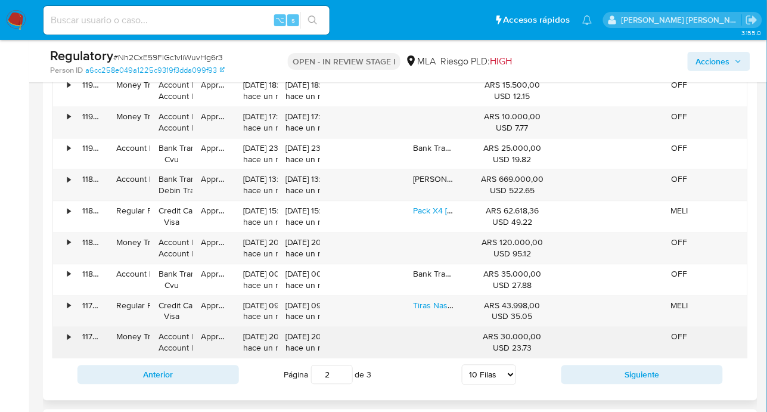
scroll to position [1417, 0]
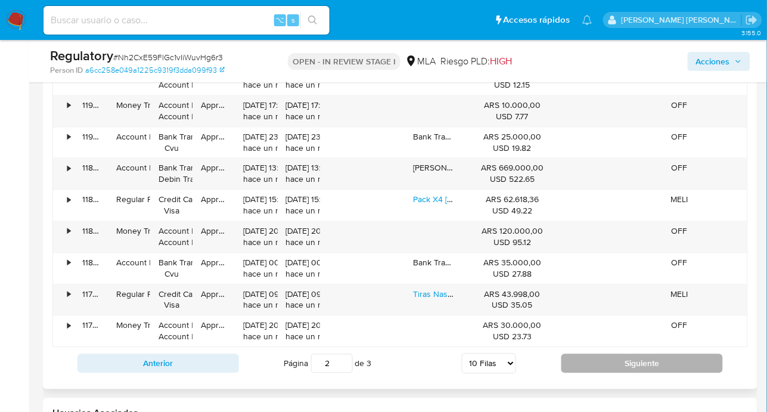
click at [587, 361] on button "Siguiente" at bounding box center [643, 363] width 162 height 19
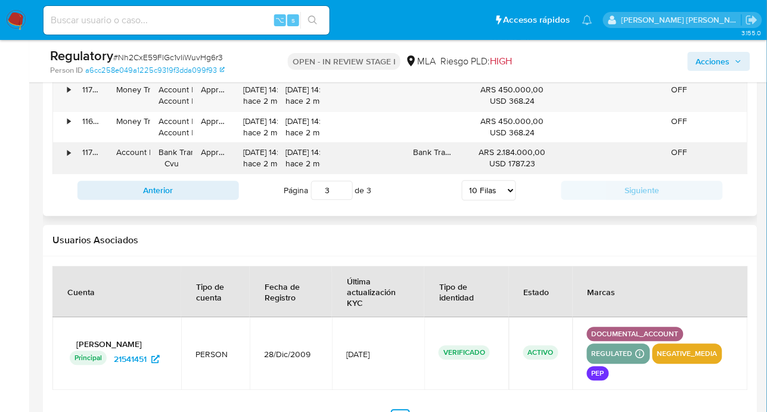
scroll to position [1290, 0]
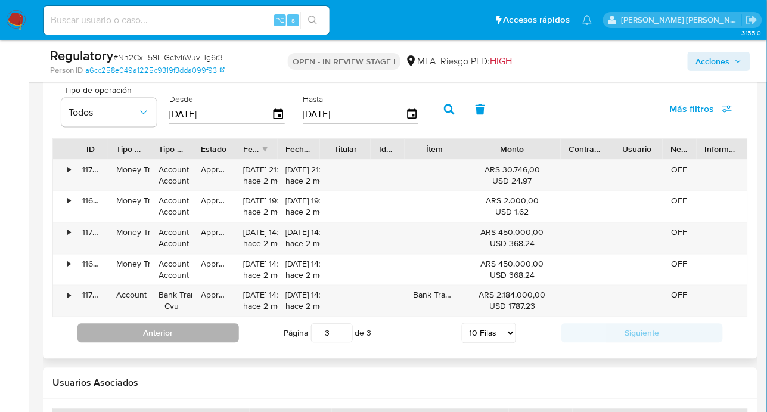
click at [191, 333] on button "Anterior" at bounding box center [159, 333] width 162 height 19
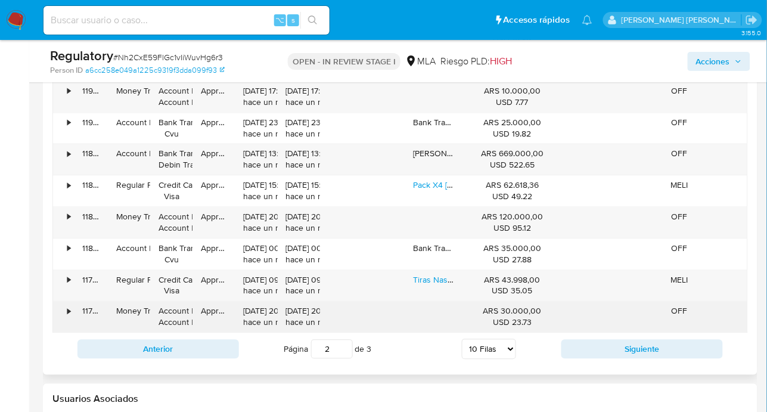
scroll to position [1440, 0]
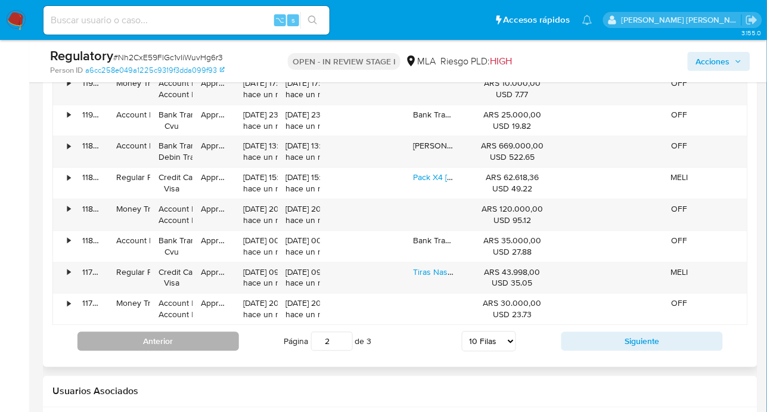
click at [203, 345] on button "Anterior" at bounding box center [159, 341] width 162 height 19
type input "1"
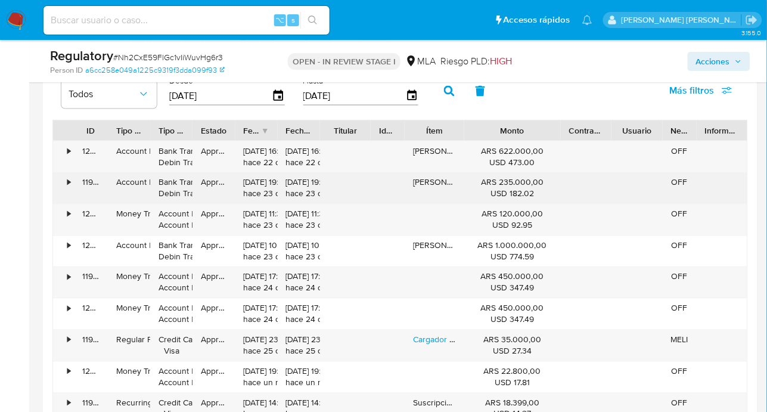
scroll to position [1255, 0]
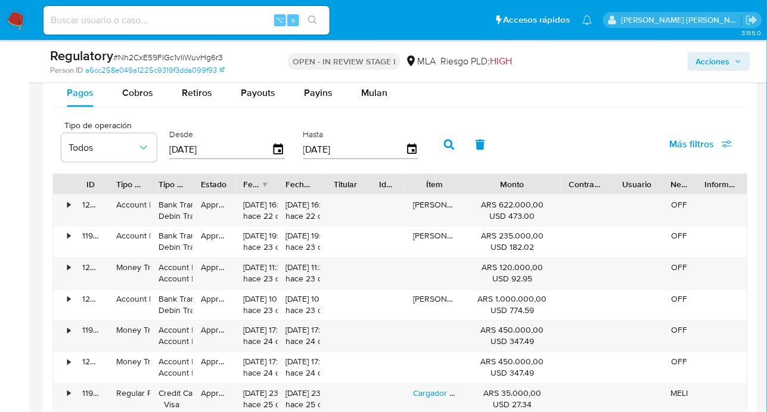
click at [571, 134] on div "Tipo de operación Todos Desde 01/07/2025 Hasta 31/07/2025 Más filtros" at bounding box center [400, 144] width 696 height 60
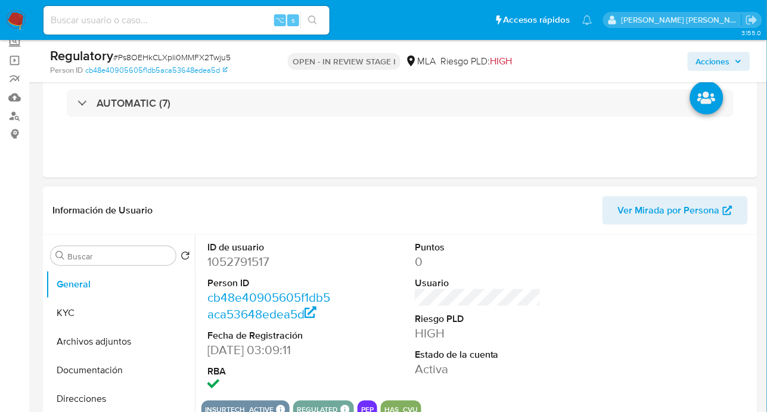
select select "10"
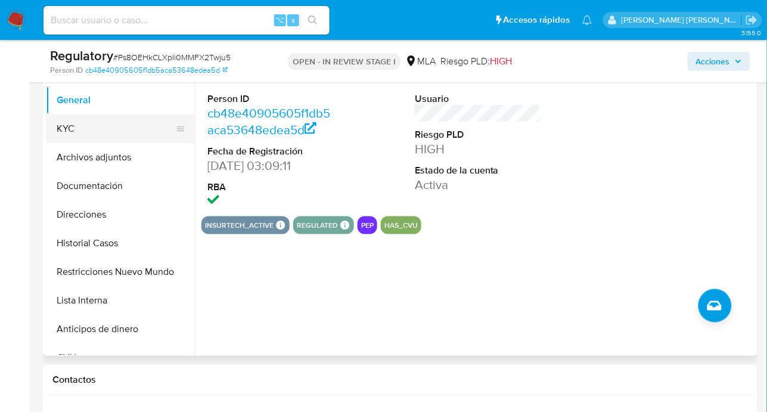
click at [83, 138] on button "KYC" at bounding box center [116, 128] width 140 height 29
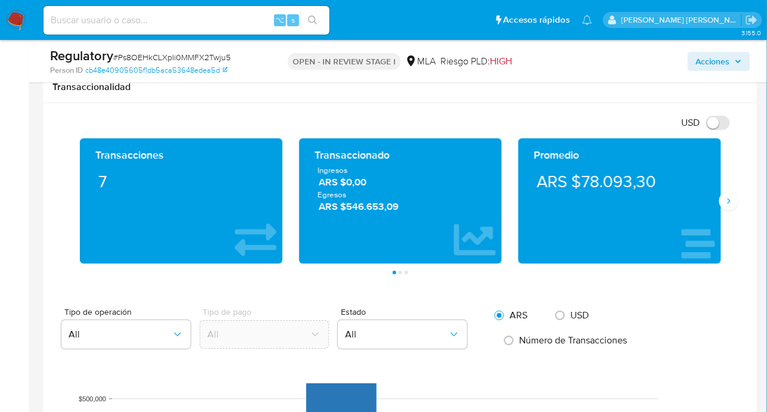
scroll to position [822, 0]
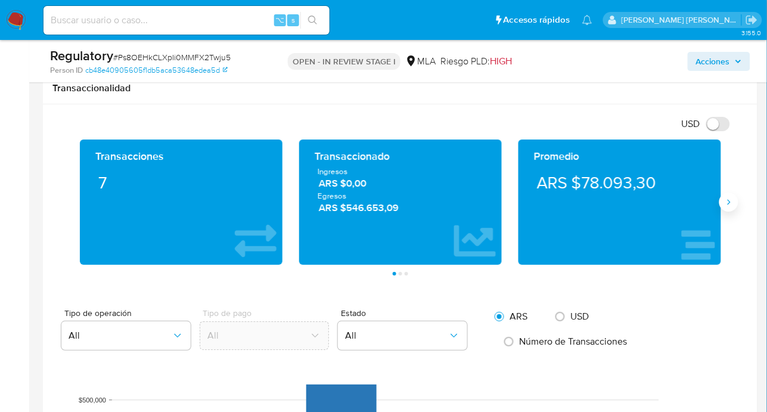
click at [728, 210] on button "Siguiente" at bounding box center [729, 202] width 19 height 19
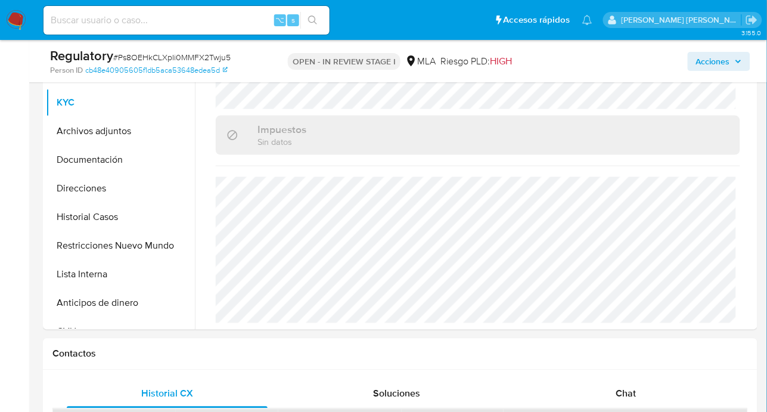
scroll to position [249, 0]
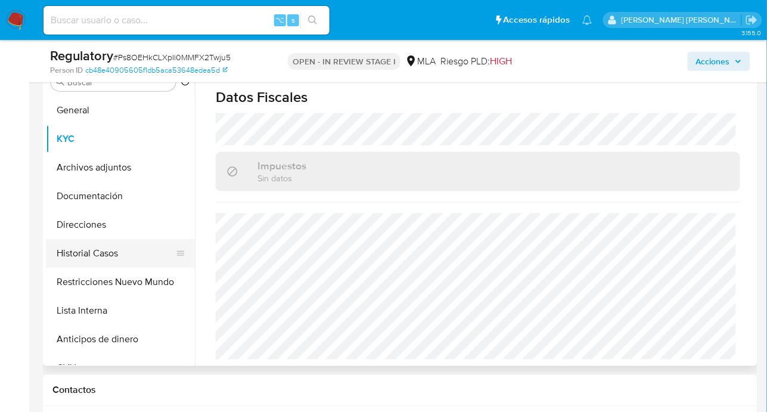
click at [101, 250] on button "Historial Casos" at bounding box center [116, 253] width 140 height 29
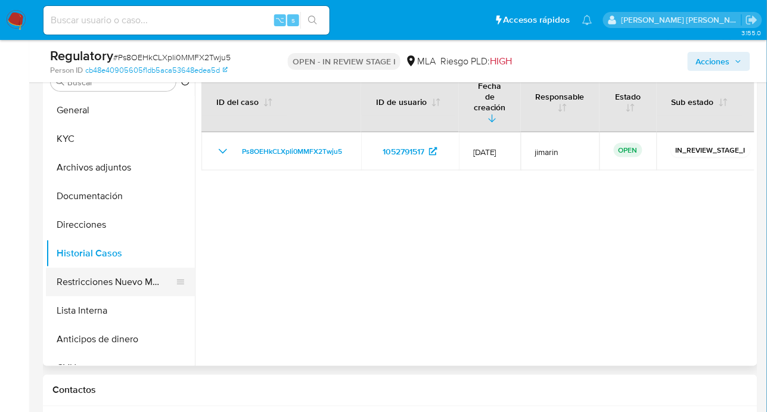
click at [107, 280] on button "Restricciones Nuevo Mundo" at bounding box center [116, 282] width 140 height 29
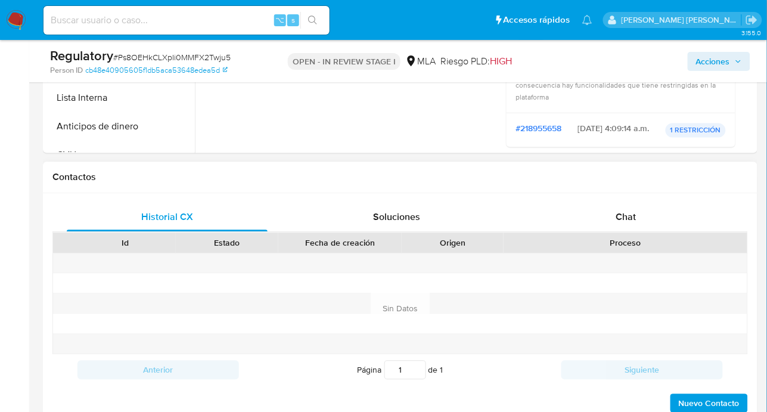
scroll to position [128, 0]
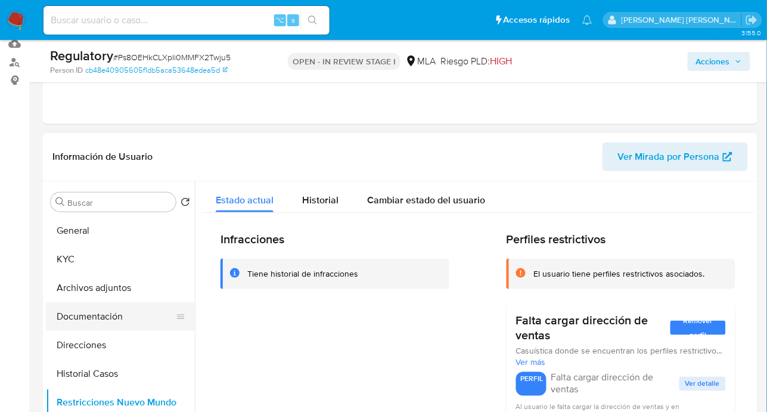
click at [51, 320] on button "Documentación" at bounding box center [116, 316] width 140 height 29
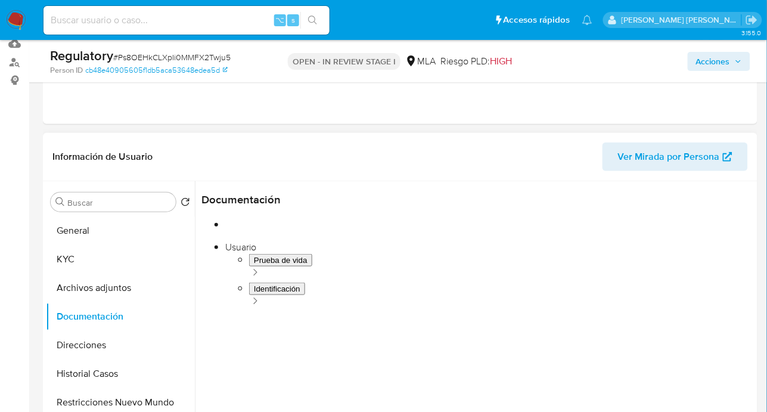
scroll to position [0, 0]
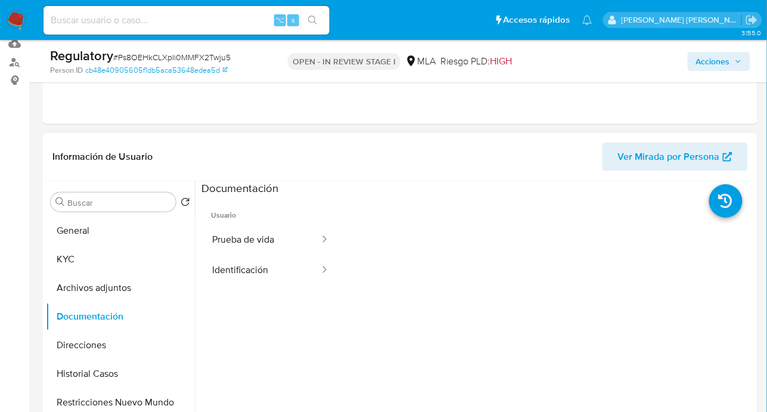
click at [620, 164] on button "Ver Mirada por Persona" at bounding box center [676, 157] width 146 height 29
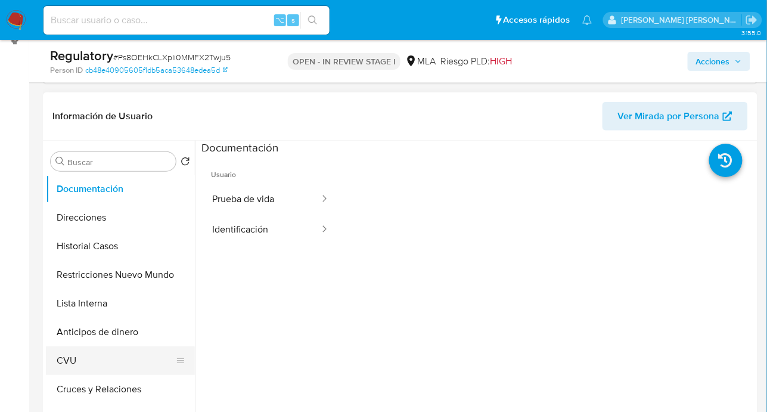
scroll to position [191, 0]
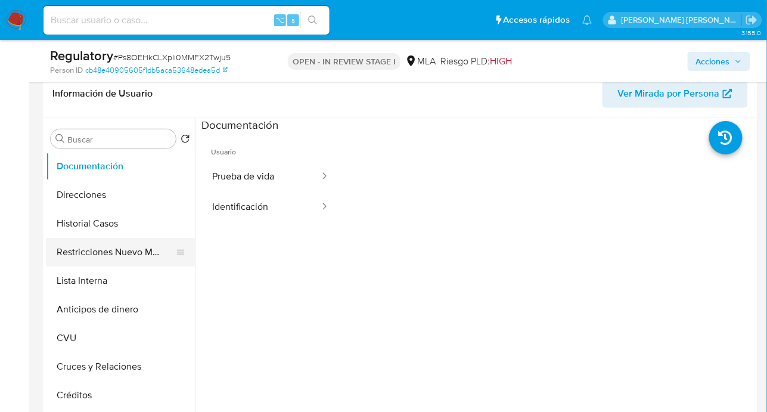
click at [78, 264] on button "Restricciones Nuevo Mundo" at bounding box center [116, 252] width 140 height 29
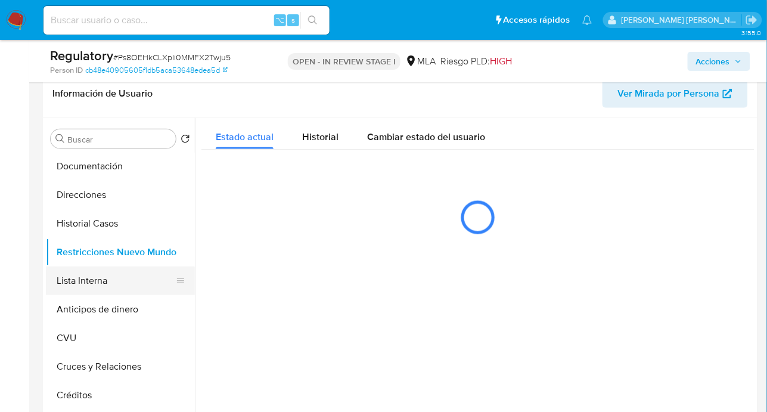
click at [145, 274] on button "Lista Interna" at bounding box center [116, 281] width 140 height 29
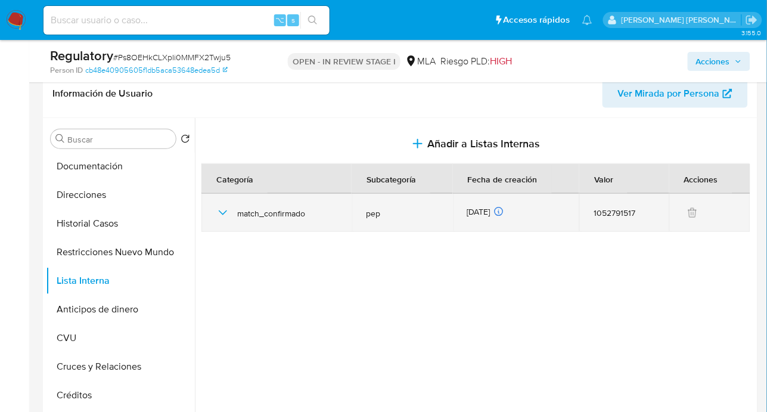
click at [223, 212] on icon "button" at bounding box center [223, 213] width 14 height 14
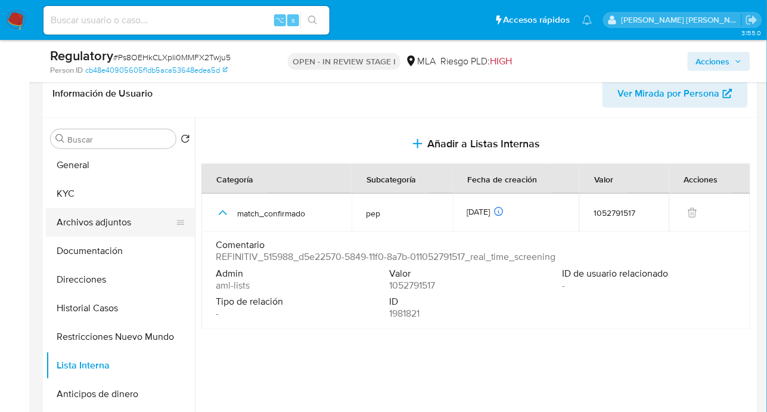
scroll to position [0, 0]
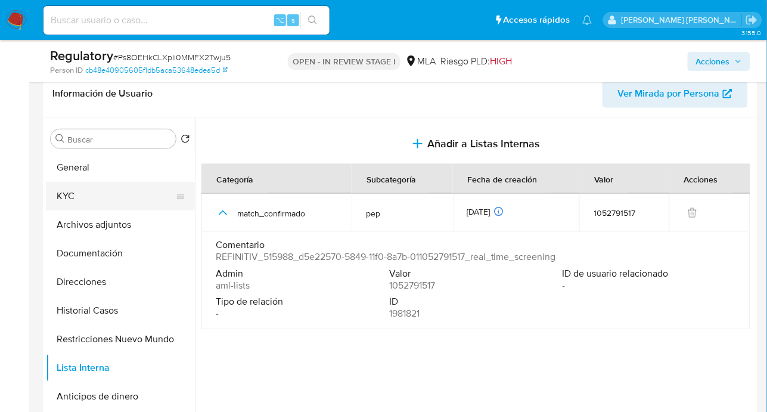
click at [85, 190] on button "KYC" at bounding box center [116, 196] width 140 height 29
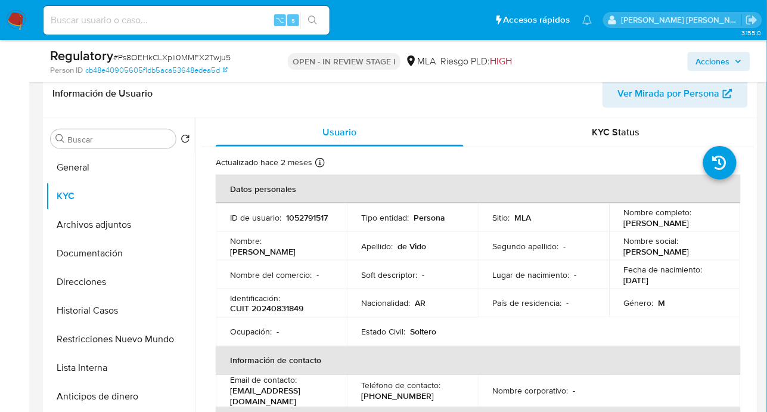
drag, startPoint x: 621, startPoint y: 225, endPoint x: 707, endPoint y: 224, distance: 85.9
click at [690, 224] on p "Facundo Miguel de Vido" at bounding box center [657, 223] width 66 height 11
drag, startPoint x: 713, startPoint y: 223, endPoint x: 618, endPoint y: 229, distance: 95.6
click at [618, 229] on td "Nombre completo : Facundo Miguel de Vido" at bounding box center [675, 217] width 131 height 29
drag, startPoint x: 622, startPoint y: 225, endPoint x: 728, endPoint y: 226, distance: 106.1
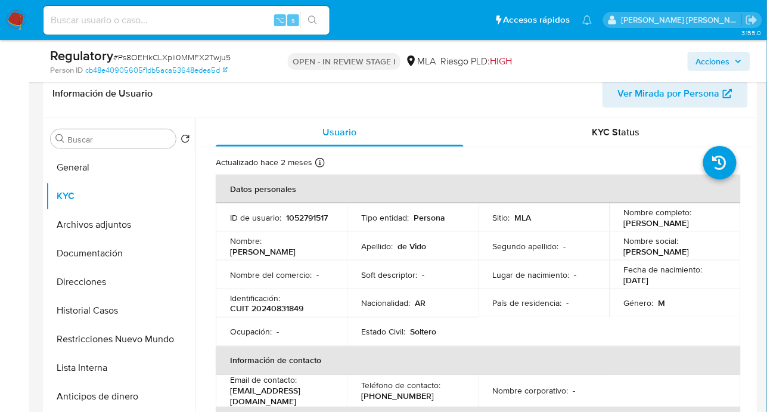
click at [728, 226] on td "Nombre completo : Facundo Miguel de Vido" at bounding box center [675, 217] width 131 height 29
copy p "Facundo Miguel de Vido"
click at [373, 141] on div "Usuario" at bounding box center [340, 132] width 248 height 29
click at [342, 126] on span "Usuario" at bounding box center [340, 132] width 34 height 14
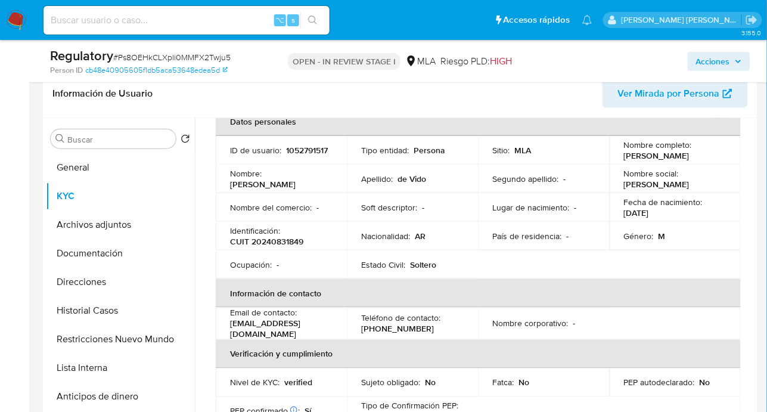
scroll to position [82, 0]
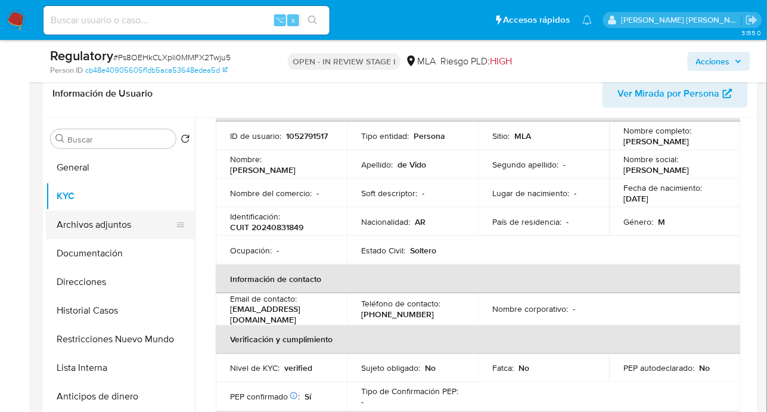
click at [115, 220] on button "Archivos adjuntos" at bounding box center [116, 224] width 140 height 29
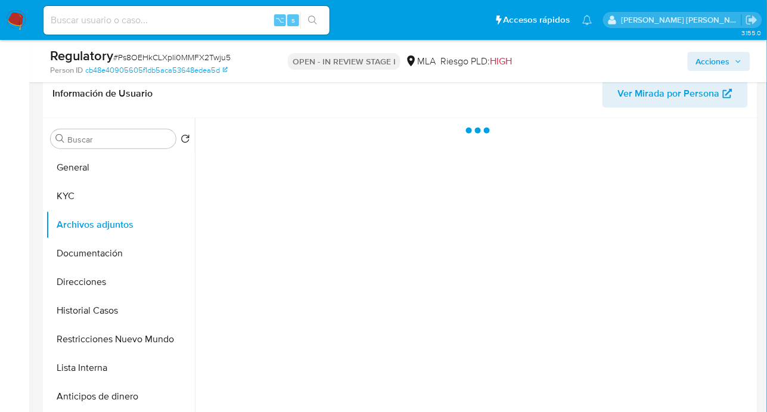
scroll to position [0, 0]
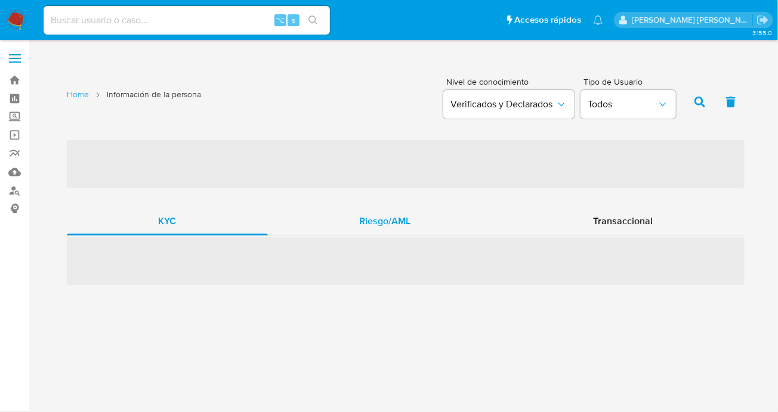
click at [379, 228] on span "Riesgo/AML" at bounding box center [384, 221] width 51 height 14
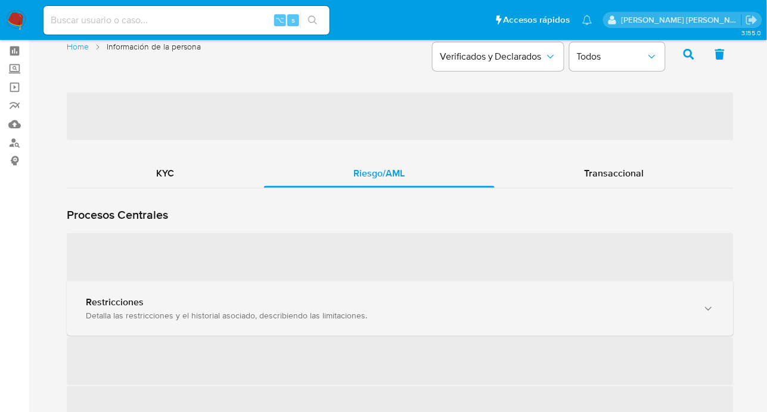
scroll to position [99, 0]
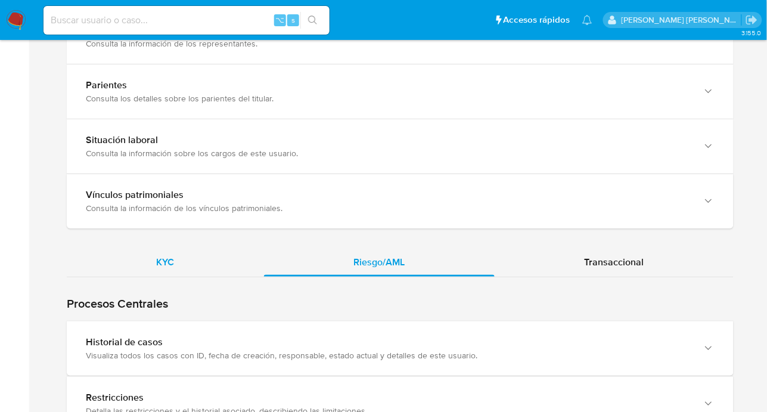
click at [174, 263] on span "KYC" at bounding box center [166, 262] width 18 height 14
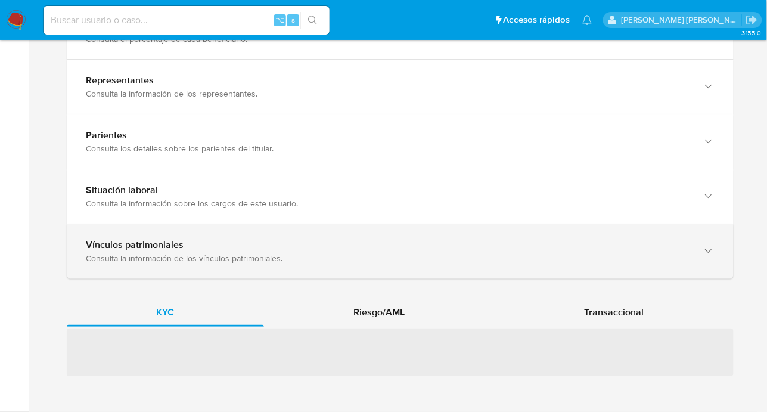
scroll to position [851, 0]
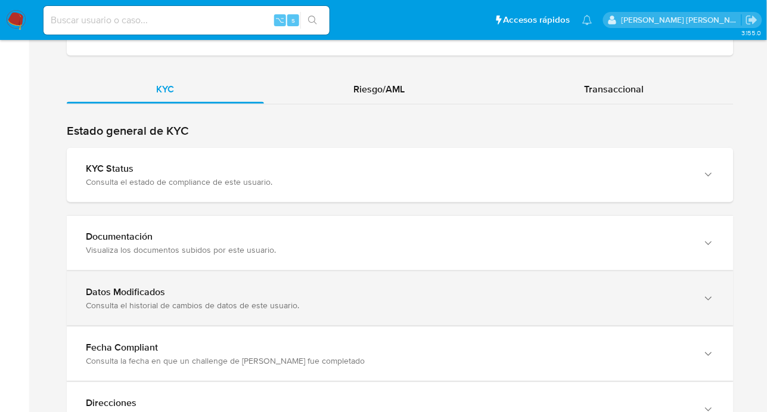
drag, startPoint x: 187, startPoint y: 298, endPoint x: 187, endPoint y: 278, distance: 20.3
click at [187, 298] on div "Datos Modificados" at bounding box center [388, 292] width 605 height 12
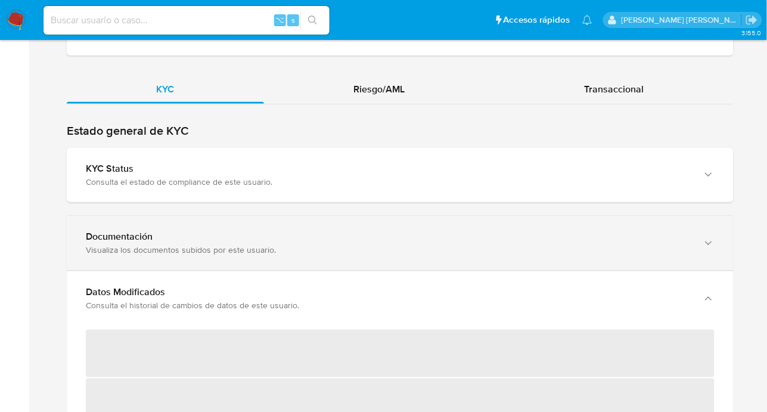
click at [189, 237] on div "Documentación" at bounding box center [388, 237] width 605 height 12
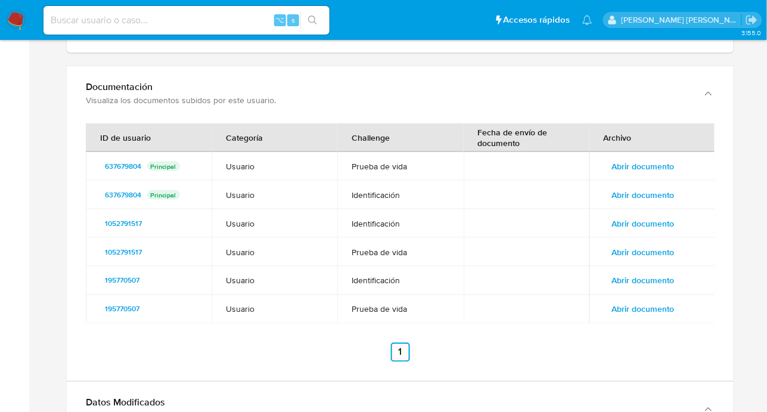
scroll to position [1227, 0]
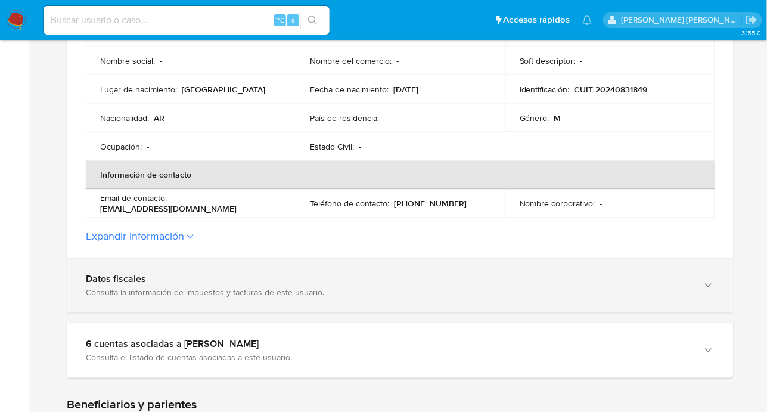
click at [140, 297] on div "Consulta la información de impuestos y facturas de este usuario." at bounding box center [388, 292] width 605 height 11
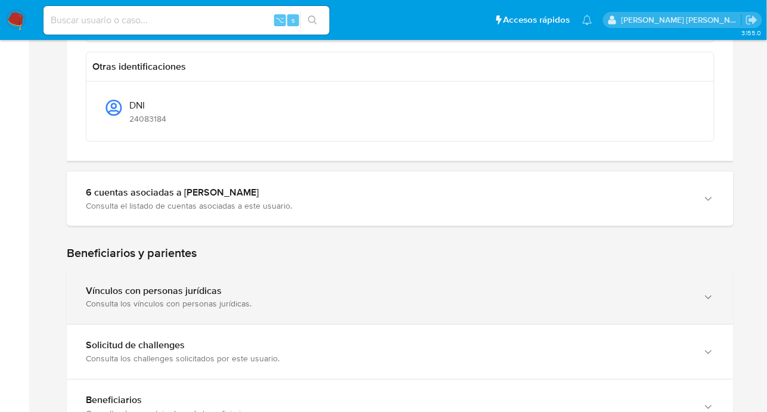
scroll to position [1187, 0]
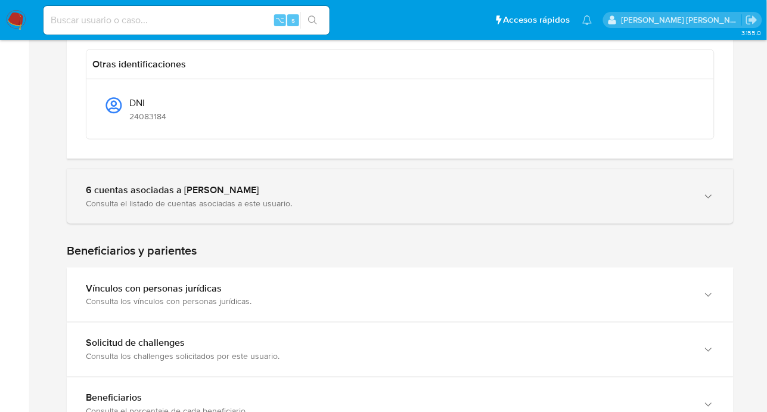
click at [125, 193] on div "6 cuentas asociadas a [PERSON_NAME]" at bounding box center [388, 190] width 605 height 12
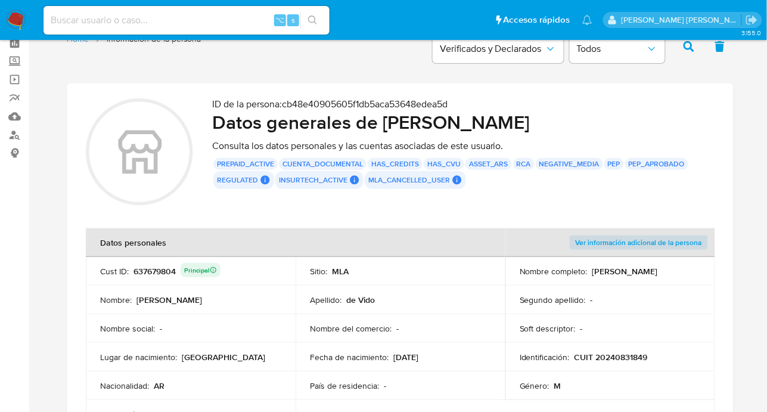
scroll to position [0, 0]
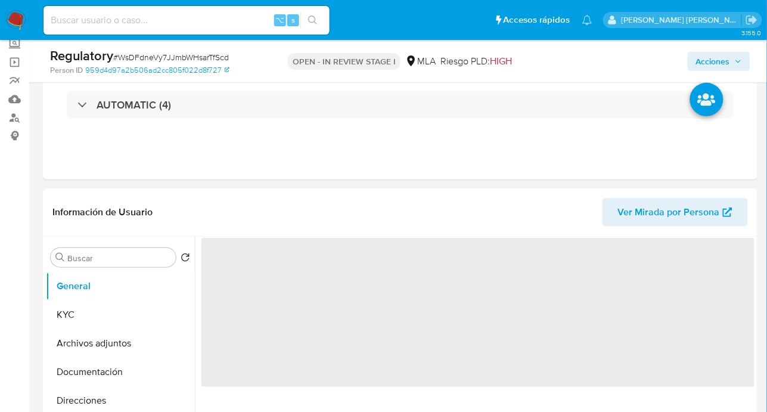
scroll to position [198, 0]
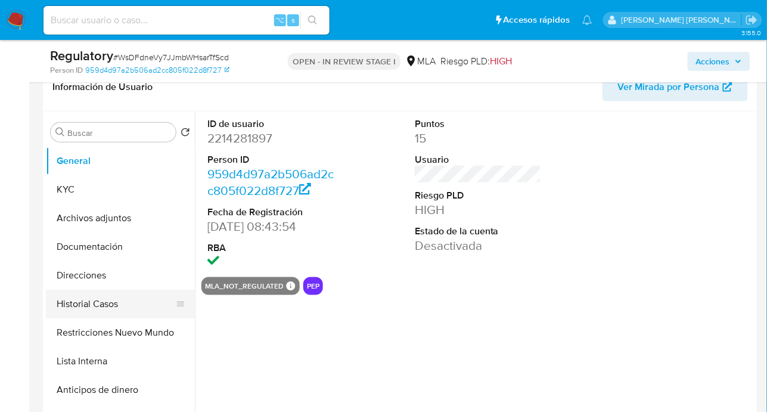
click at [104, 308] on button "Historial Casos" at bounding box center [116, 304] width 140 height 29
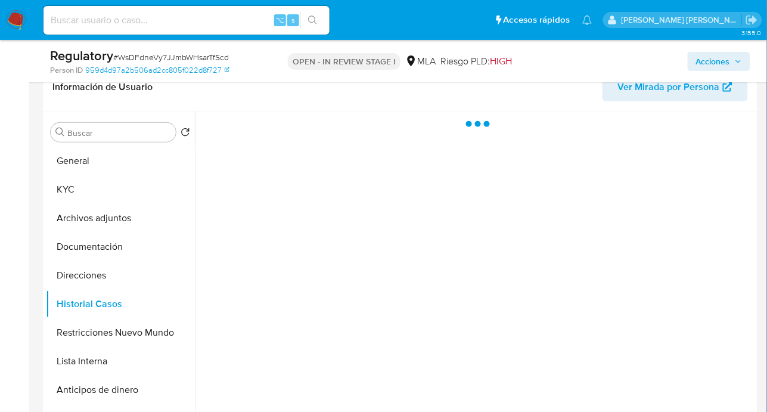
select select "10"
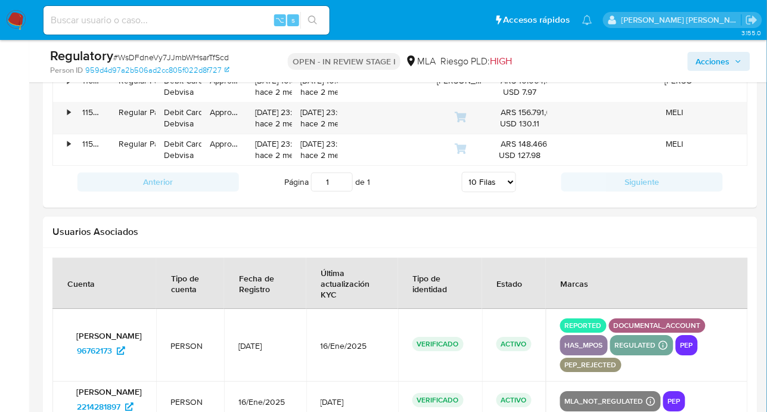
scroll to position [1685, 0]
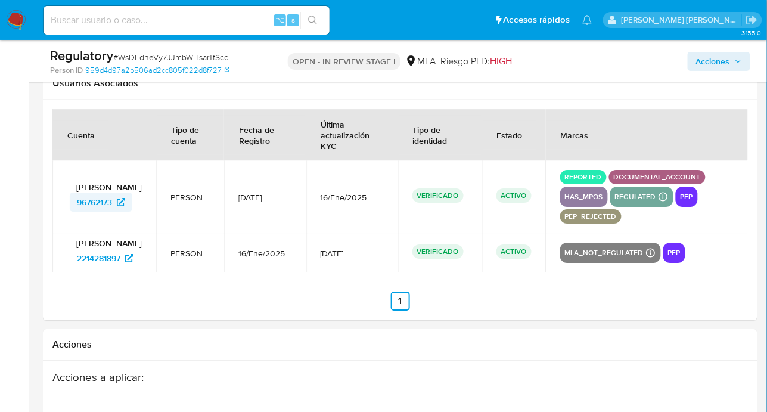
click at [90, 205] on span "96762173" at bounding box center [94, 202] width 35 height 19
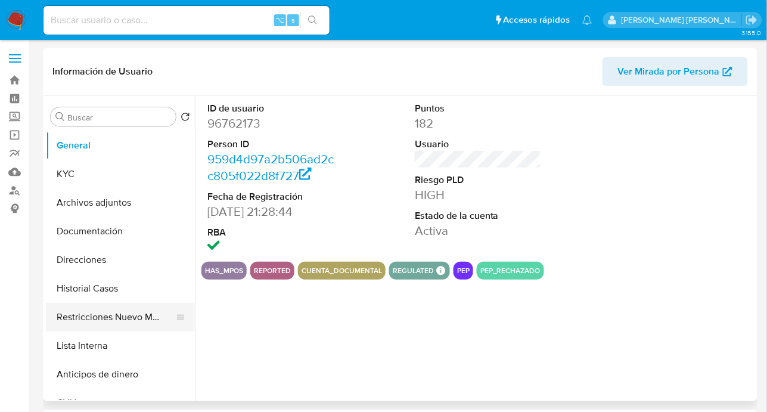
select select "10"
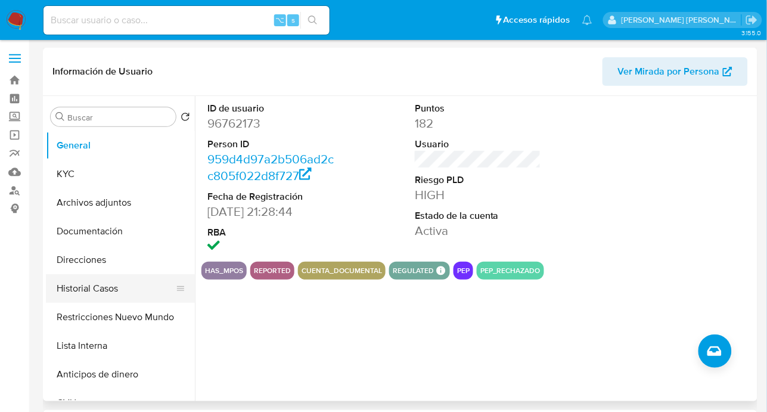
click at [116, 296] on button "Historial Casos" at bounding box center [116, 288] width 140 height 29
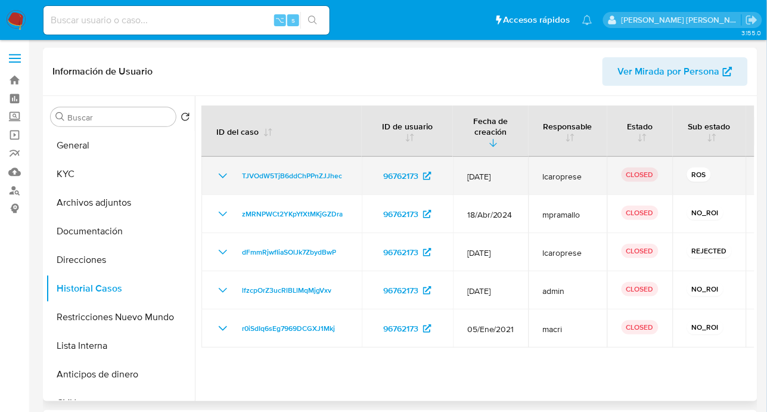
click at [513, 171] on span "[DATE]" at bounding box center [491, 176] width 47 height 11
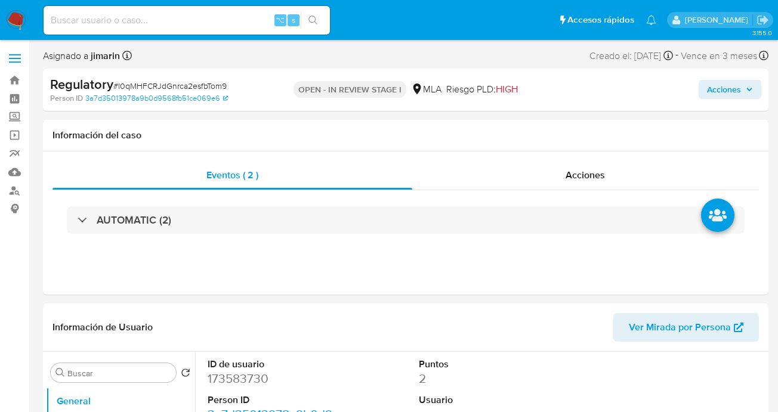
select select "10"
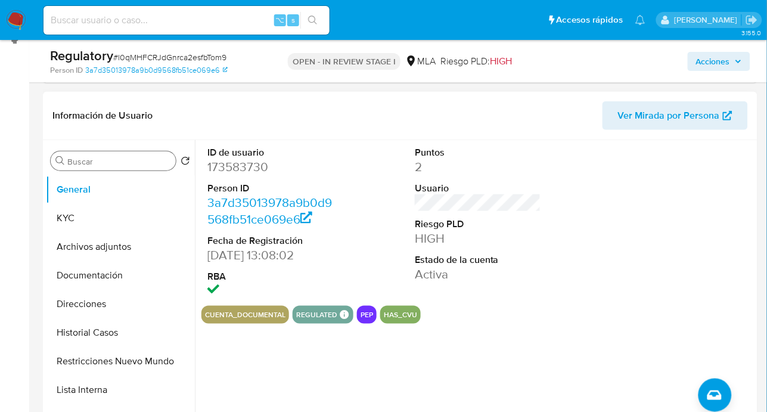
scroll to position [168, 0]
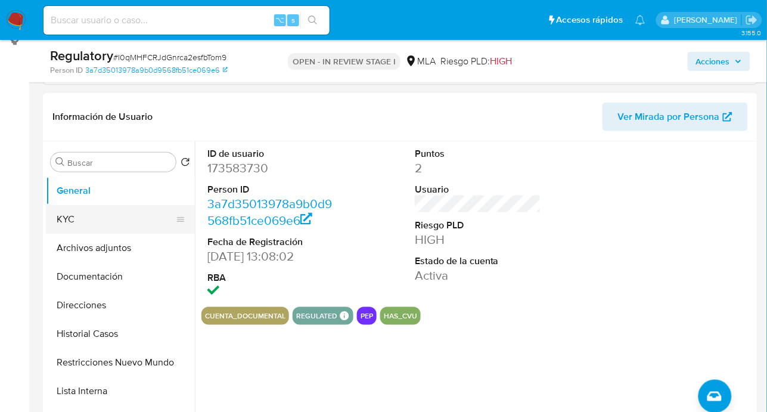
click at [88, 223] on button "KYC" at bounding box center [116, 219] width 140 height 29
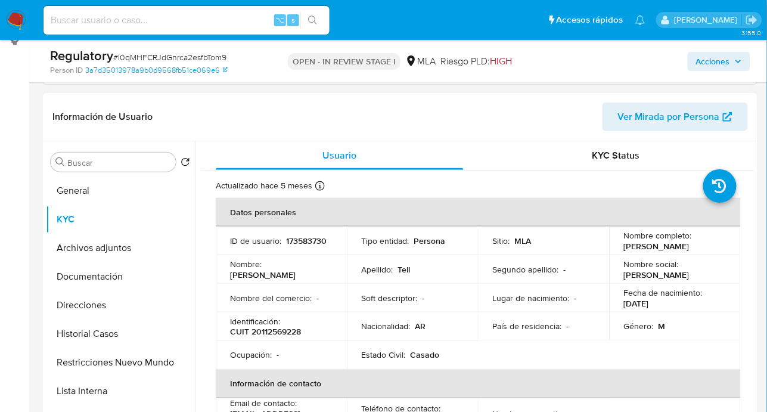
drag, startPoint x: 618, startPoint y: 244, endPoint x: 720, endPoint y: 244, distance: 101.4
click at [720, 244] on td "Nombre completo : [PERSON_NAME]" at bounding box center [675, 241] width 131 height 29
copy p "[PERSON_NAME]"
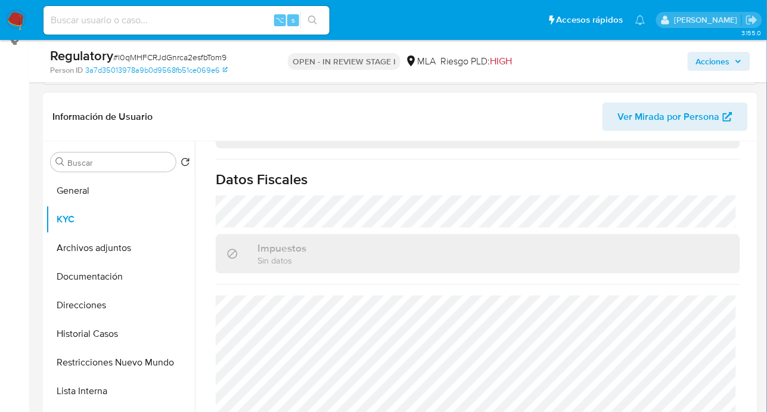
scroll to position [658, 0]
click at [95, 275] on button "Documentación" at bounding box center [116, 276] width 140 height 29
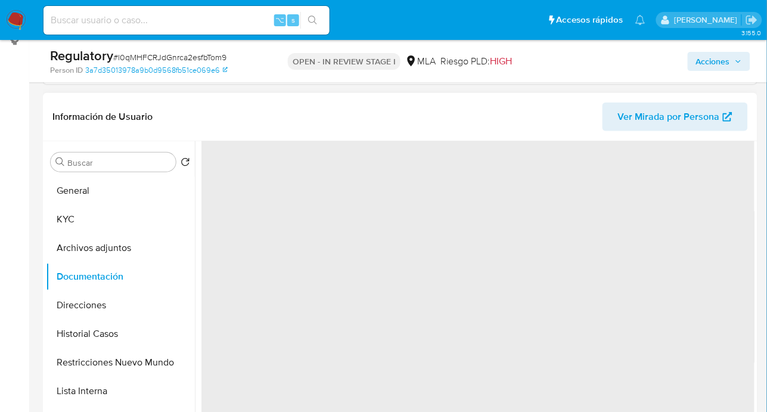
scroll to position [0, 0]
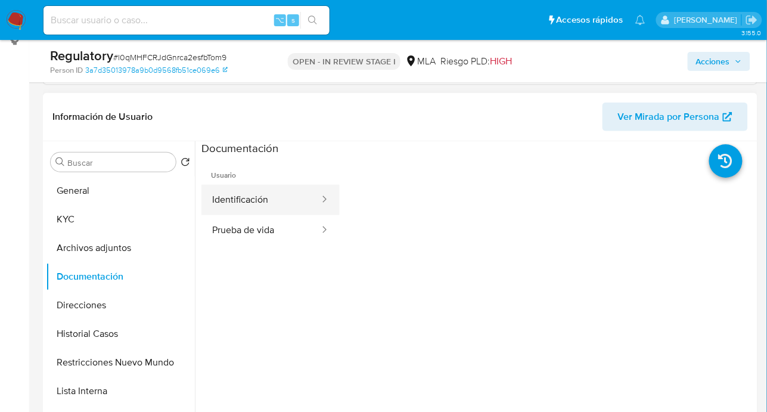
click at [261, 210] on button "Identificación" at bounding box center [261, 200] width 119 height 30
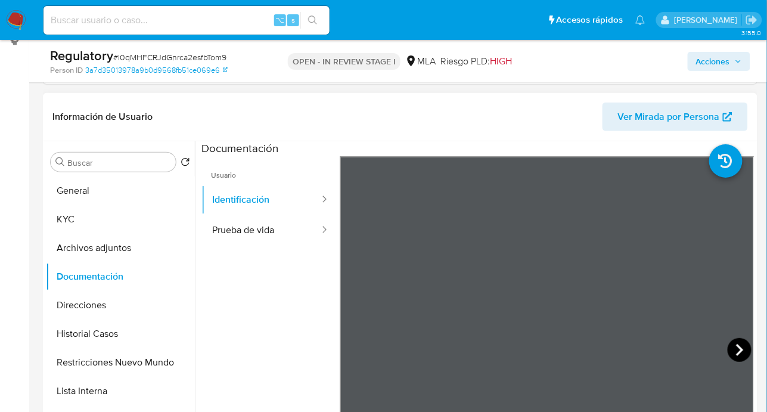
click at [746, 350] on icon at bounding box center [740, 350] width 24 height 24
click at [109, 215] on button "KYC" at bounding box center [116, 219] width 140 height 29
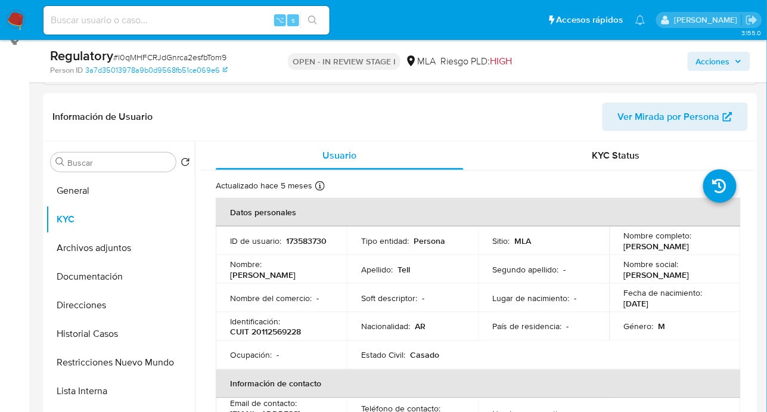
drag, startPoint x: 621, startPoint y: 246, endPoint x: 700, endPoint y: 244, distance: 79.3
click at [700, 244] on div "Nombre completo : [PERSON_NAME]" at bounding box center [675, 240] width 103 height 21
copy p "[PERSON_NAME]"
click at [280, 333] on p "CUIT 20112569228" at bounding box center [265, 332] width 71 height 11
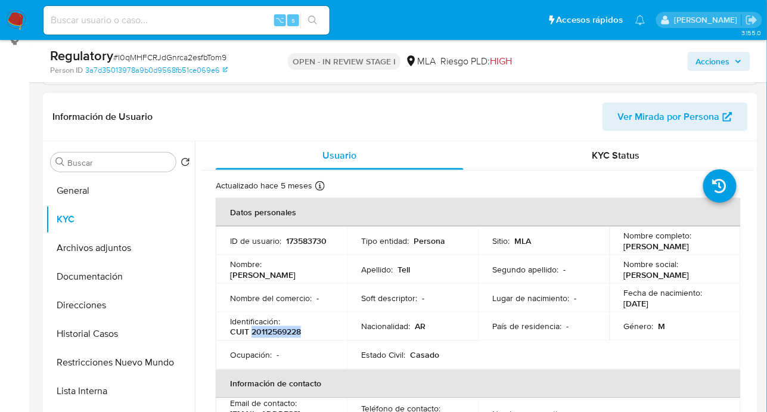
copy p "20112569228"
